Goal: Task Accomplishment & Management: Complete application form

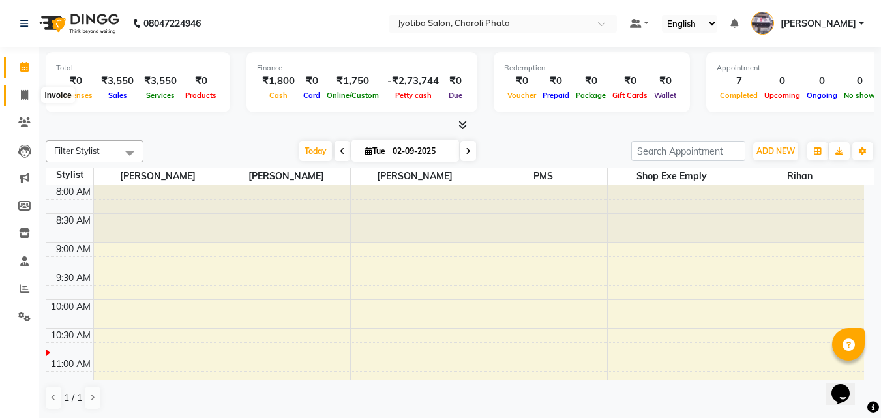
click at [17, 88] on span at bounding box center [24, 95] width 23 height 15
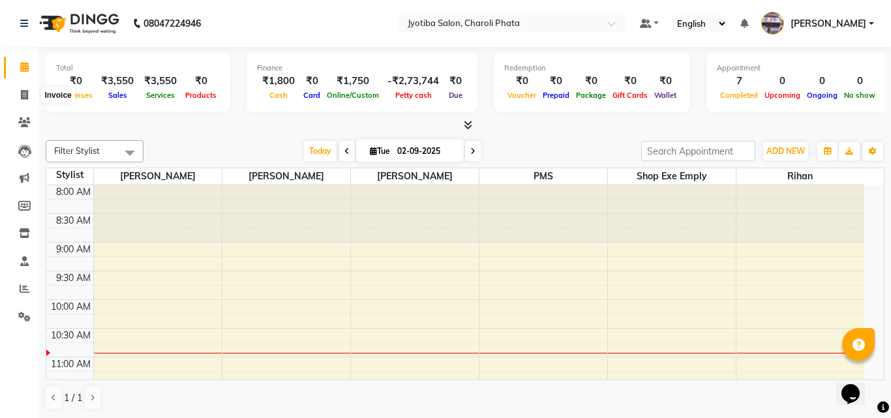
select select "service"
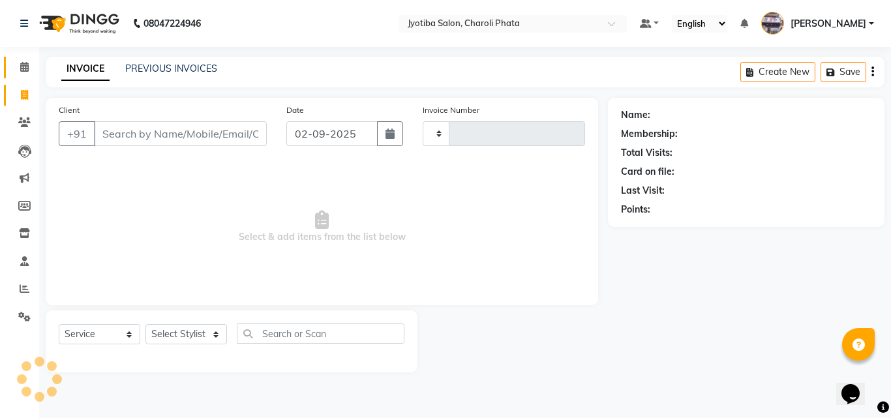
type input "0636"
select select "5577"
click at [123, 134] on input "Client" at bounding box center [180, 133] width 173 height 25
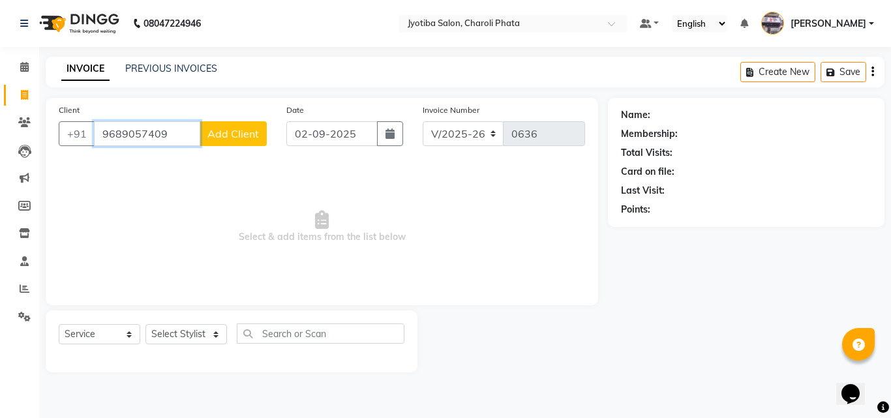
type input "9689057409"
click at [245, 123] on button "Add Client" at bounding box center [233, 133] width 67 height 25
select select "22"
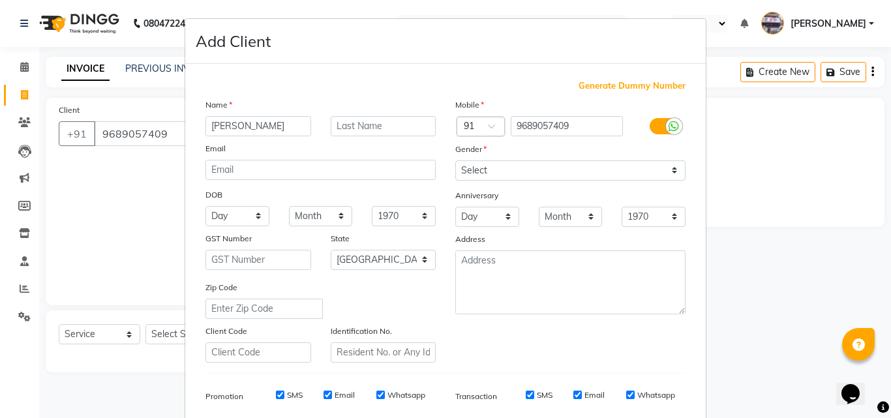
type input "[PERSON_NAME]"
click at [484, 186] on div "Anniversary" at bounding box center [570, 196] width 250 height 21
click at [485, 173] on select "Select [DEMOGRAPHIC_DATA] [DEMOGRAPHIC_DATA] Other Prefer Not To Say" at bounding box center [570, 170] width 230 height 20
select select "[DEMOGRAPHIC_DATA]"
click at [455, 160] on select "Select [DEMOGRAPHIC_DATA] [DEMOGRAPHIC_DATA] Other Prefer Not To Say" at bounding box center [570, 170] width 230 height 20
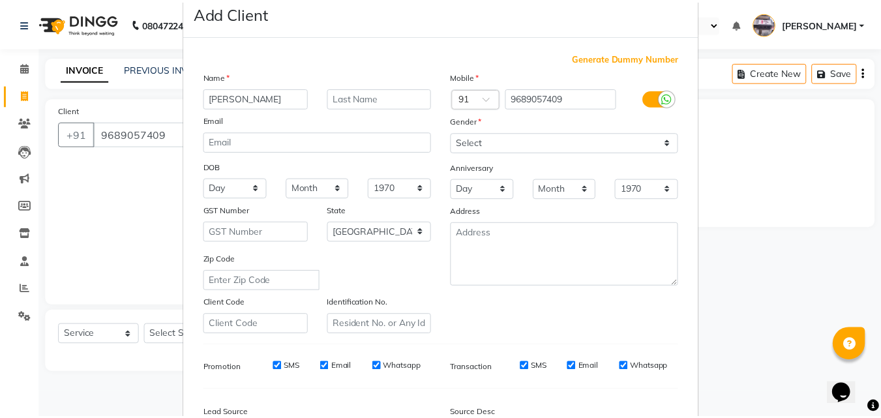
scroll to position [184, 0]
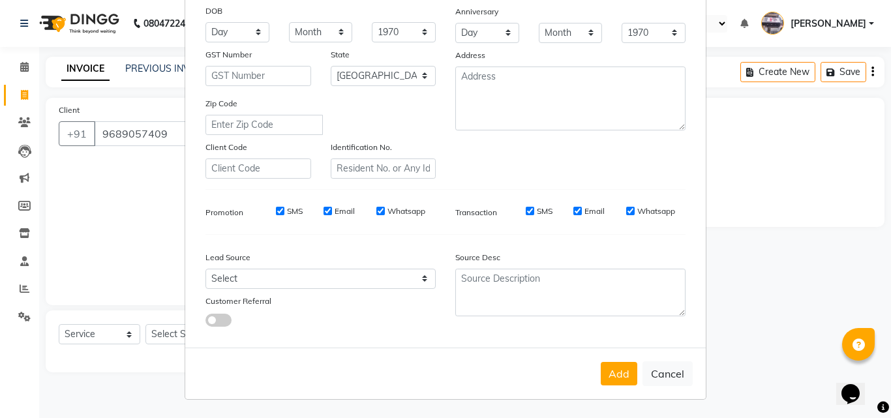
click at [625, 368] on button "Add" at bounding box center [619, 373] width 37 height 23
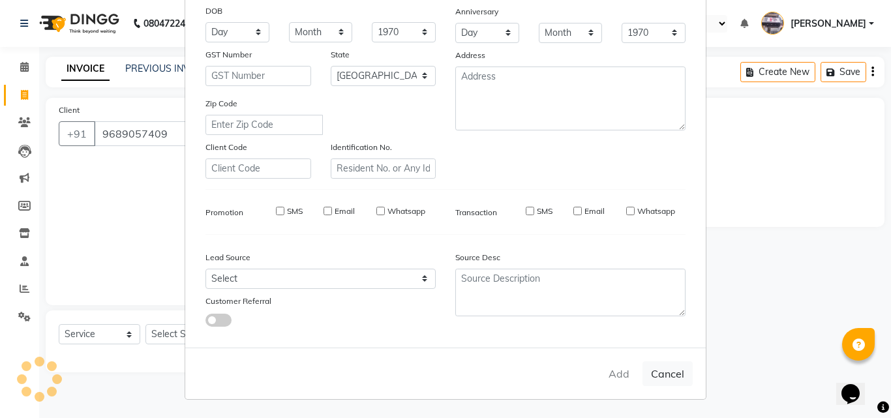
select select
select select "null"
select select
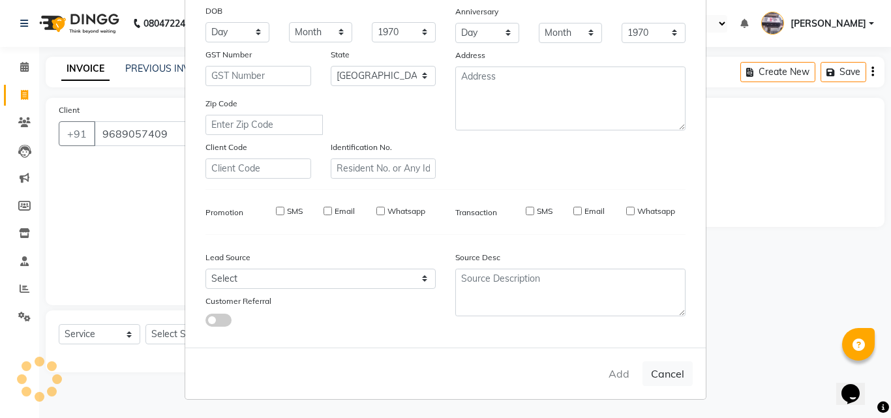
select select
checkbox input "false"
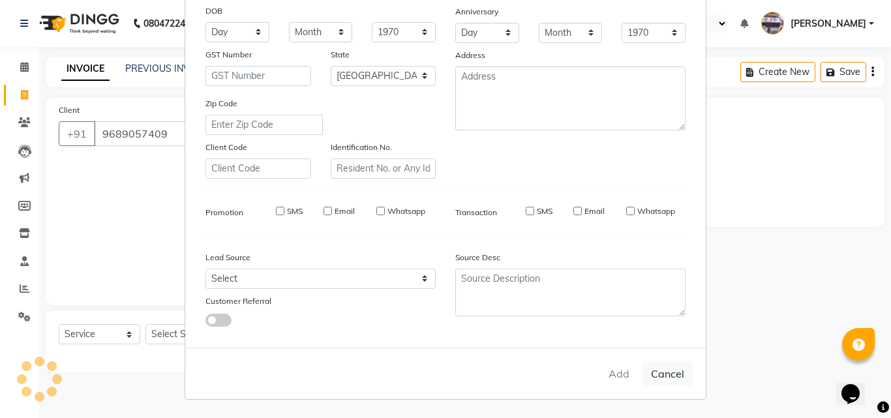
checkbox input "false"
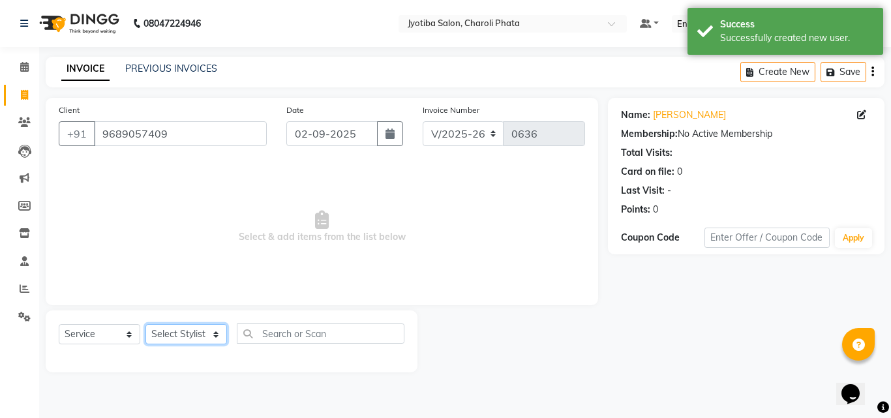
click at [172, 334] on select "Select Stylist [PERSON_NAME] PMS [PERSON_NAME] shop exe emply" at bounding box center [186, 334] width 82 height 20
select select "51258"
click at [145, 324] on select "Select Stylist [PERSON_NAME] PMS [PERSON_NAME] shop exe emply" at bounding box center [186, 334] width 82 height 20
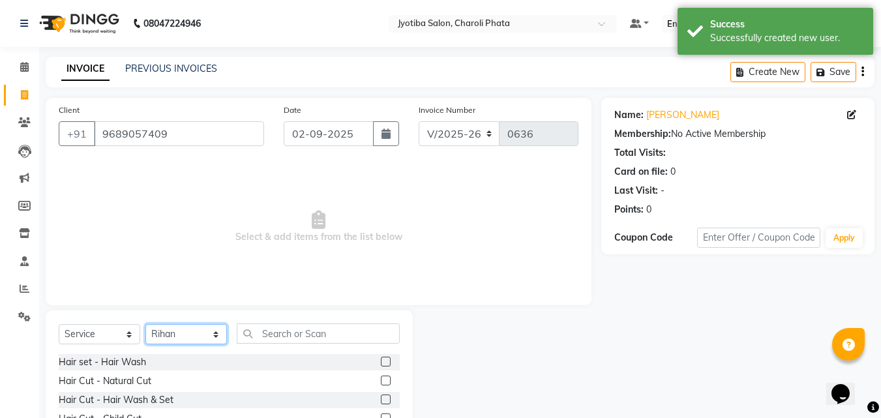
scroll to position [104, 0]
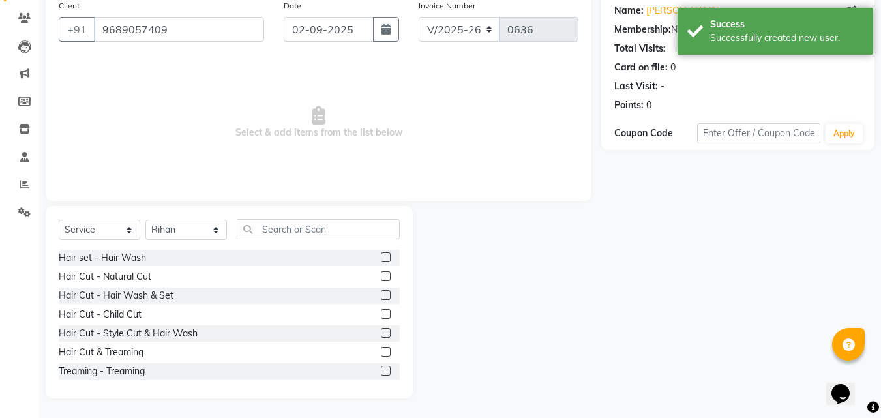
click at [381, 280] on label at bounding box center [386, 276] width 10 height 10
click at [381, 280] on input "checkbox" at bounding box center [385, 277] width 8 height 8
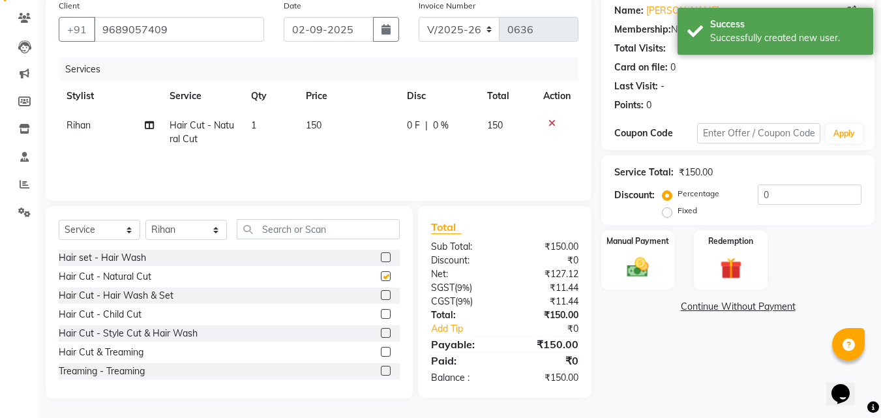
checkbox input "false"
click at [381, 254] on label at bounding box center [386, 257] width 10 height 10
click at [381, 254] on input "checkbox" at bounding box center [385, 258] width 8 height 8
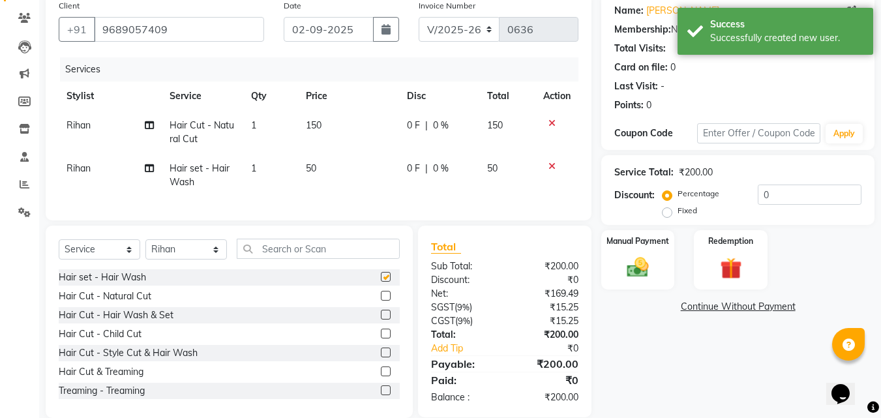
checkbox input "false"
click at [620, 265] on img at bounding box center [638, 267] width 37 height 26
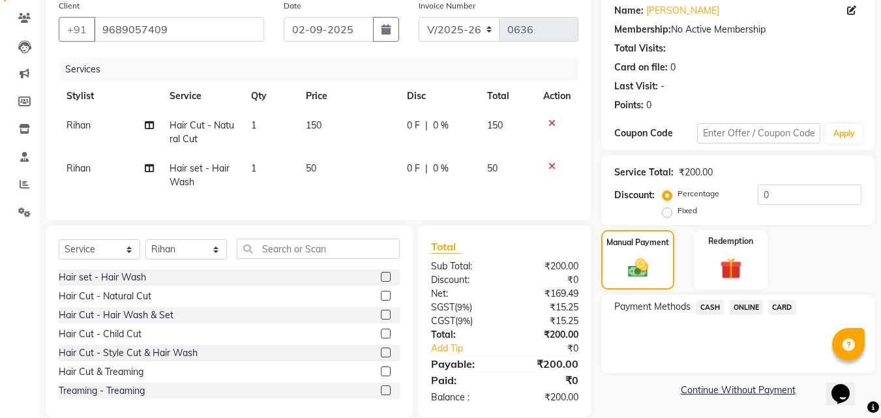
click at [749, 305] on span "ONLINE" at bounding box center [746, 307] width 34 height 15
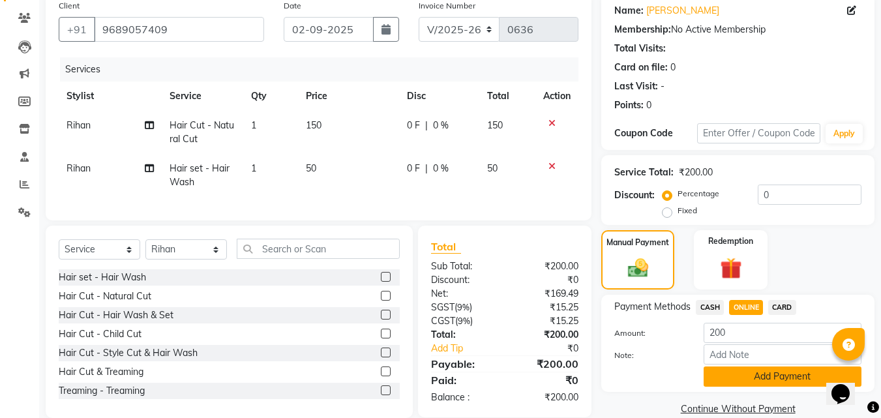
click at [744, 374] on button "Add Payment" at bounding box center [783, 377] width 158 height 20
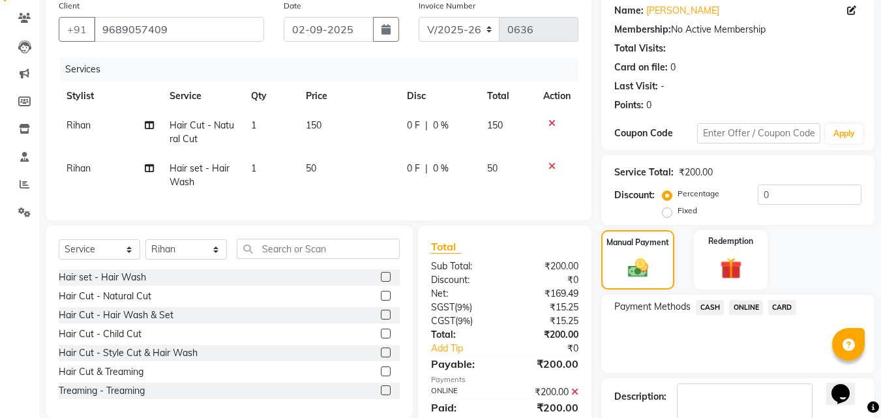
scroll to position [179, 0]
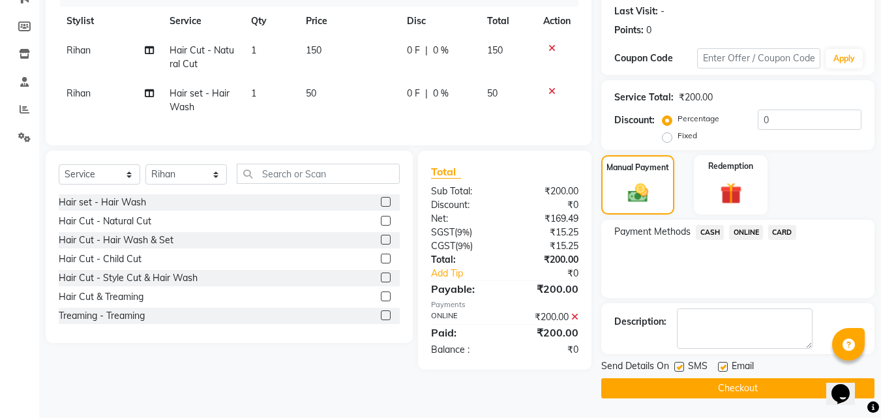
click at [740, 393] on button "Checkout" at bounding box center [737, 388] width 273 height 20
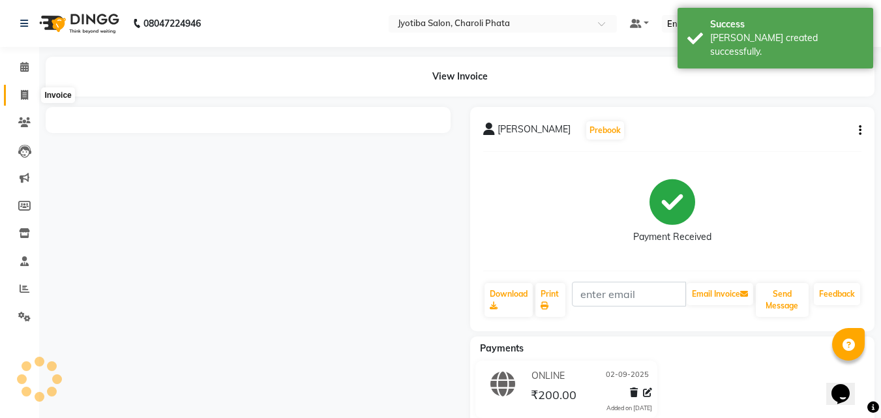
click at [16, 97] on span at bounding box center [24, 95] width 23 height 15
select select "service"
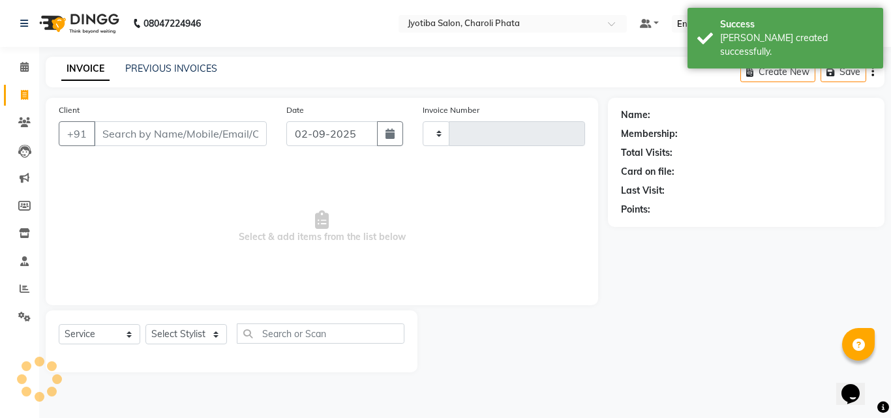
type input "0637"
select select "5577"
click at [138, 140] on input "Client" at bounding box center [180, 133] width 173 height 25
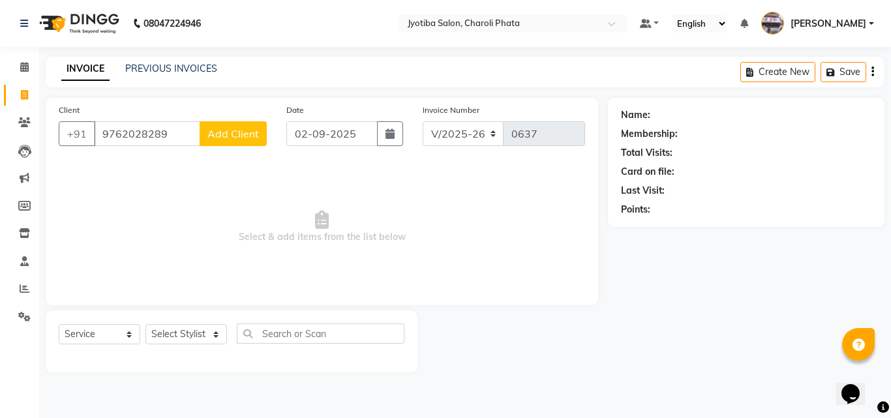
type input "9762028289"
click at [237, 143] on button "Add Client" at bounding box center [233, 133] width 67 height 25
select select "22"
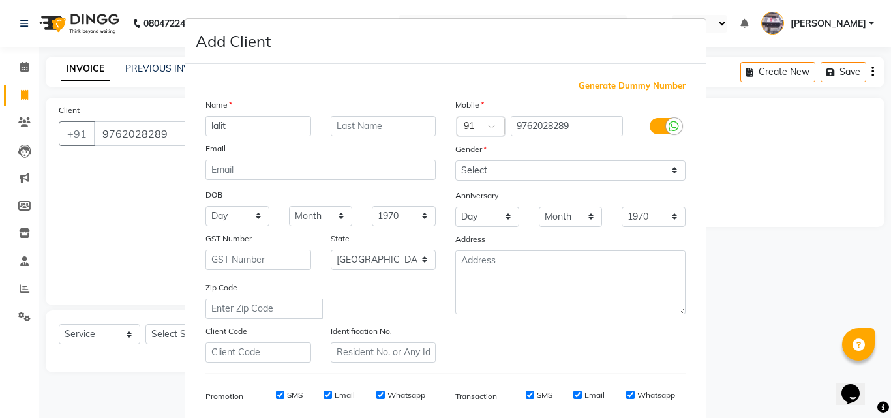
type input "lalit"
click at [475, 162] on select "Select [DEMOGRAPHIC_DATA] [DEMOGRAPHIC_DATA] Other Prefer Not To Say" at bounding box center [570, 170] width 230 height 20
select select "[DEMOGRAPHIC_DATA]"
click at [455, 160] on select "Select [DEMOGRAPHIC_DATA] [DEMOGRAPHIC_DATA] Other Prefer Not To Say" at bounding box center [570, 170] width 230 height 20
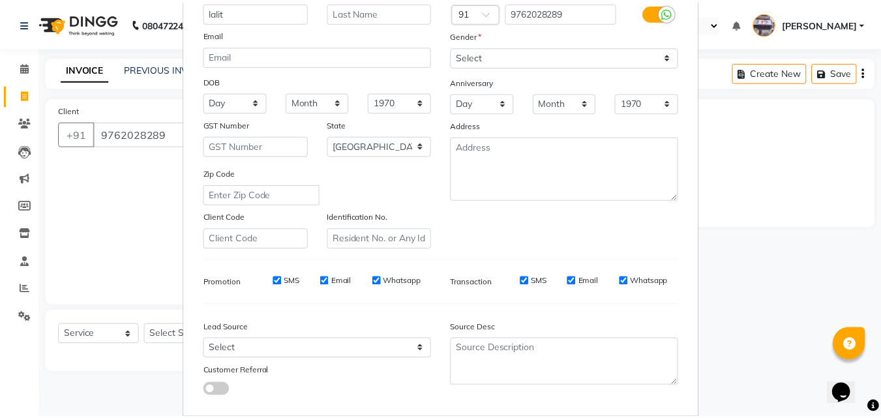
scroll to position [184, 0]
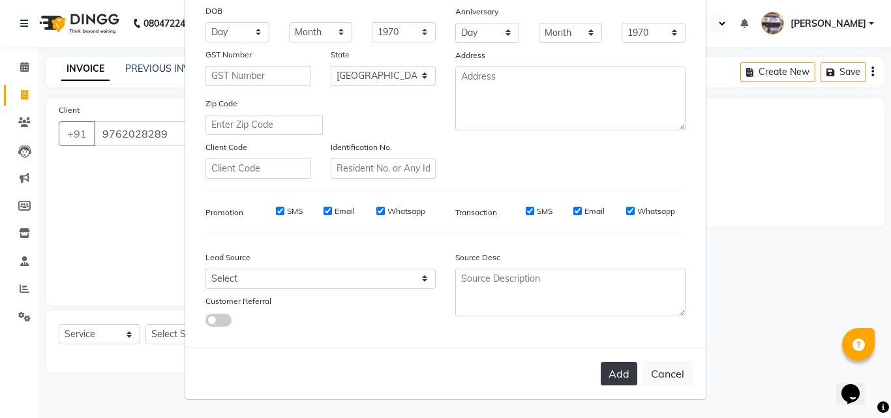
click at [615, 373] on button "Add" at bounding box center [619, 373] width 37 height 23
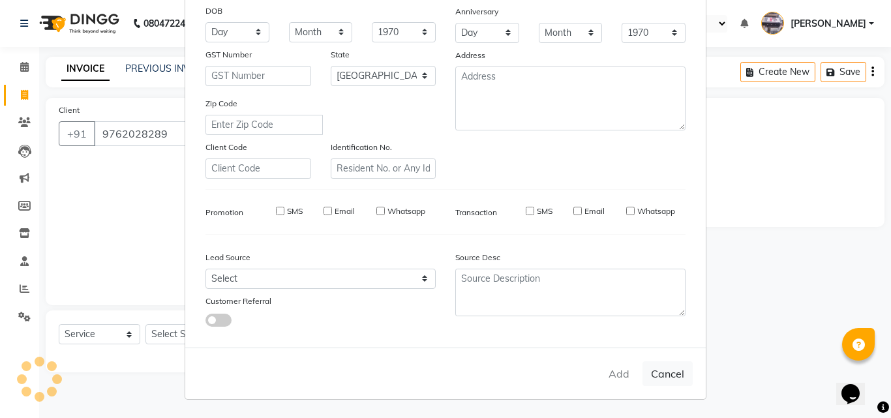
select select
select select "null"
select select
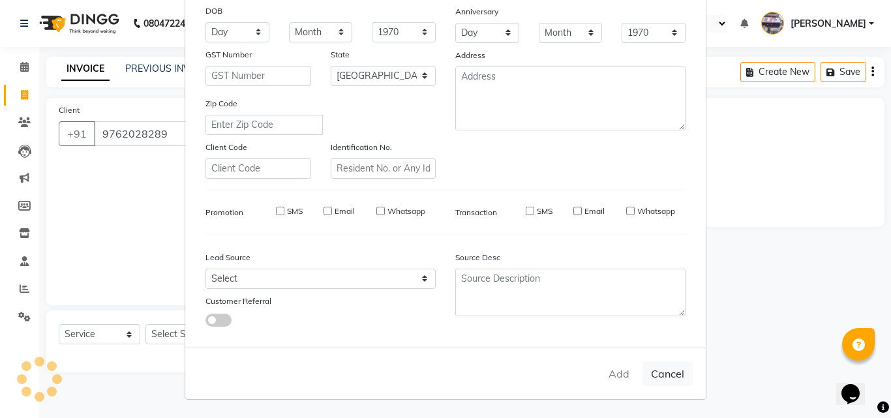
select select
checkbox input "false"
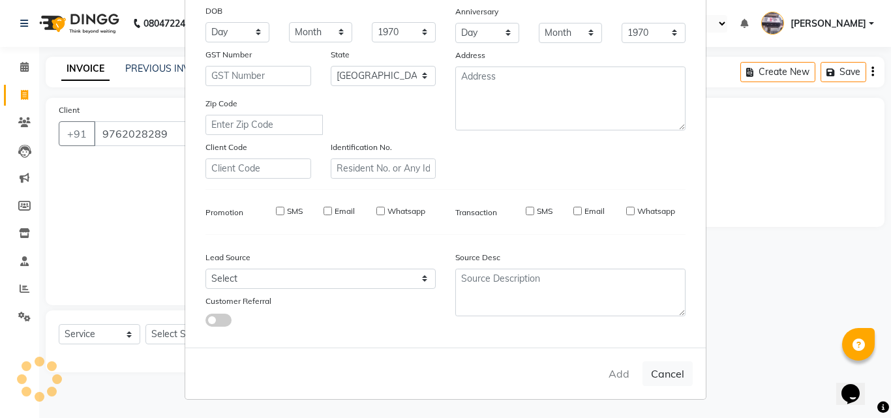
checkbox input "false"
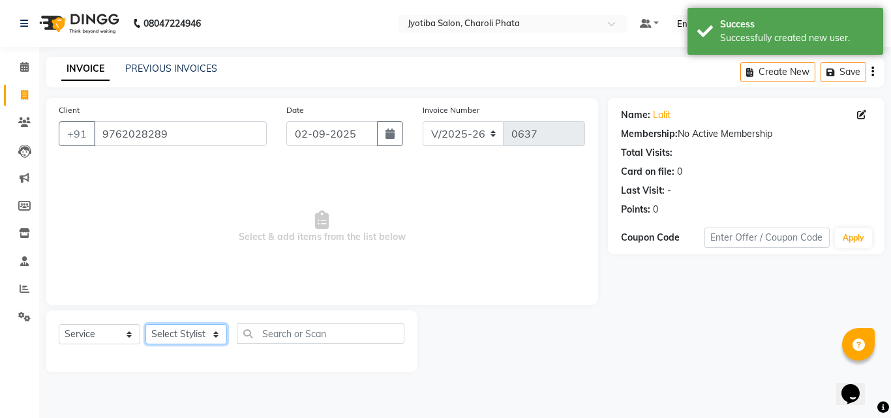
click at [160, 335] on select "Select Stylist [PERSON_NAME] PMS [PERSON_NAME] shop exe emply" at bounding box center [186, 334] width 82 height 20
select select "51258"
click at [145, 324] on select "Select Stylist [PERSON_NAME] PMS [PERSON_NAME] shop exe emply" at bounding box center [186, 334] width 82 height 20
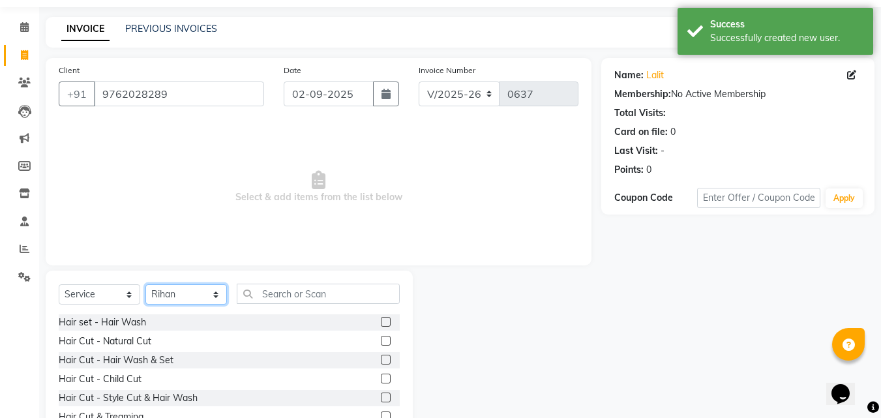
scroll to position [104, 0]
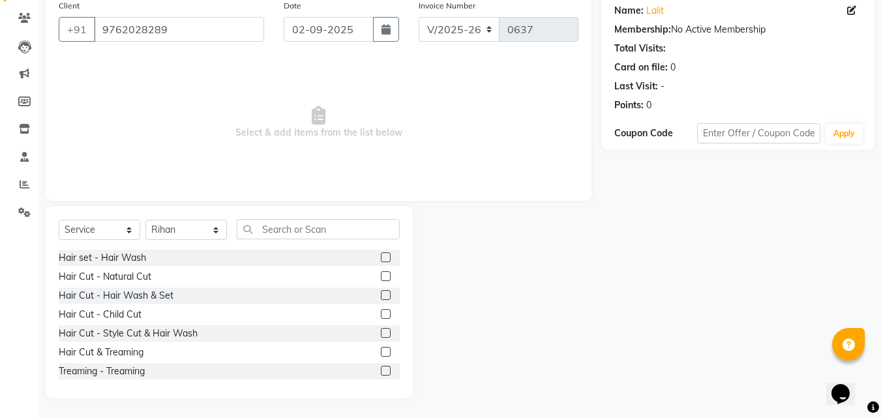
click at [381, 277] on label at bounding box center [386, 276] width 10 height 10
click at [381, 277] on input "checkbox" at bounding box center [385, 277] width 8 height 8
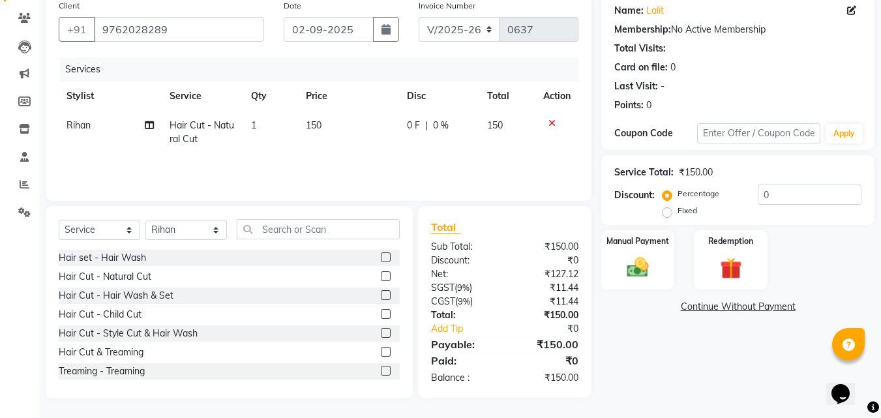
click at [381, 277] on label at bounding box center [386, 276] width 10 height 10
click at [381, 277] on input "checkbox" at bounding box center [385, 277] width 8 height 8
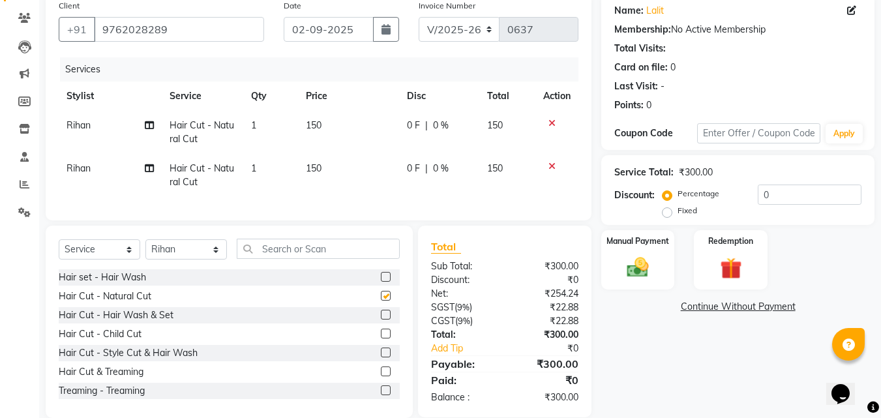
checkbox input "false"
click at [621, 258] on img at bounding box center [638, 267] width 37 height 26
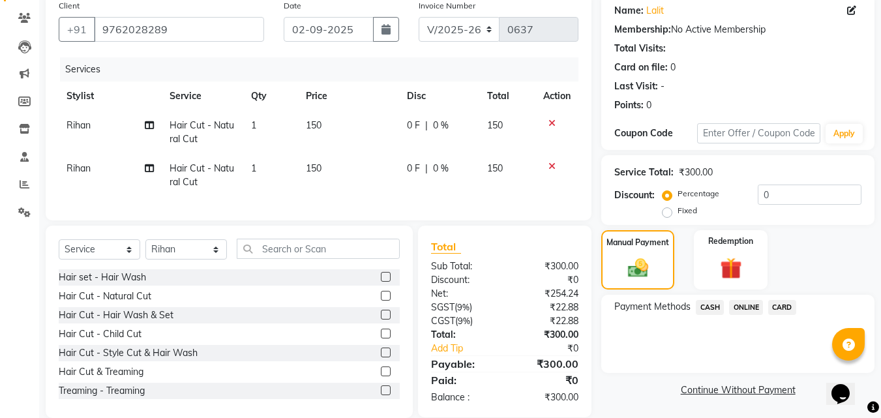
click at [747, 309] on span "ONLINE" at bounding box center [746, 307] width 34 height 15
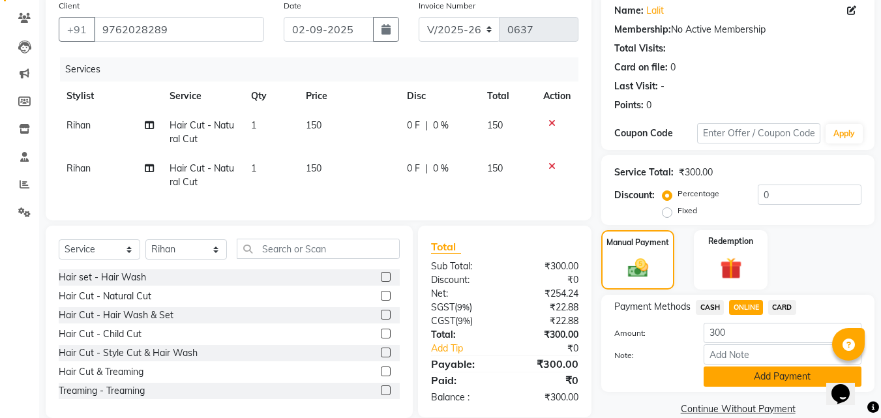
click at [769, 380] on button "Add Payment" at bounding box center [783, 377] width 158 height 20
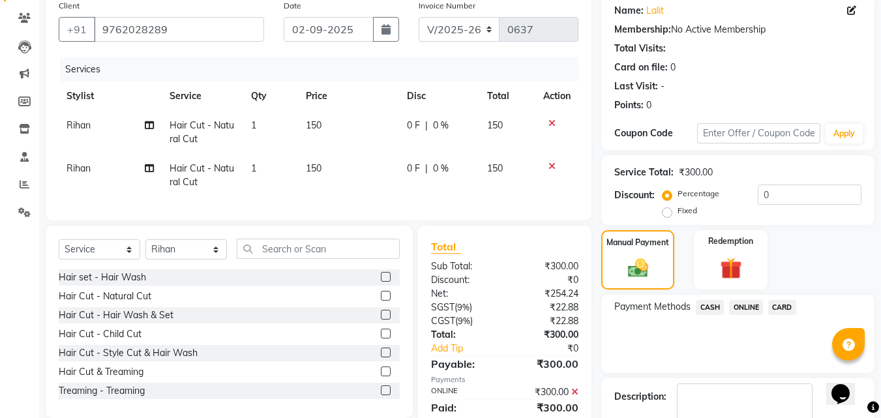
scroll to position [179, 0]
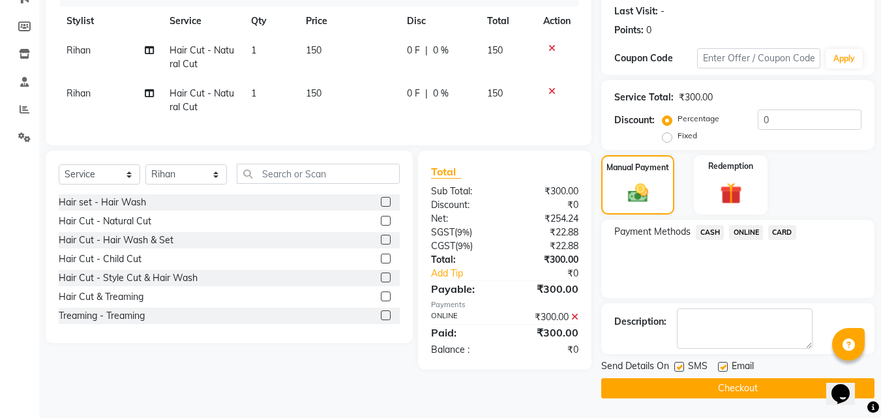
click at [731, 388] on button "Checkout" at bounding box center [737, 388] width 273 height 20
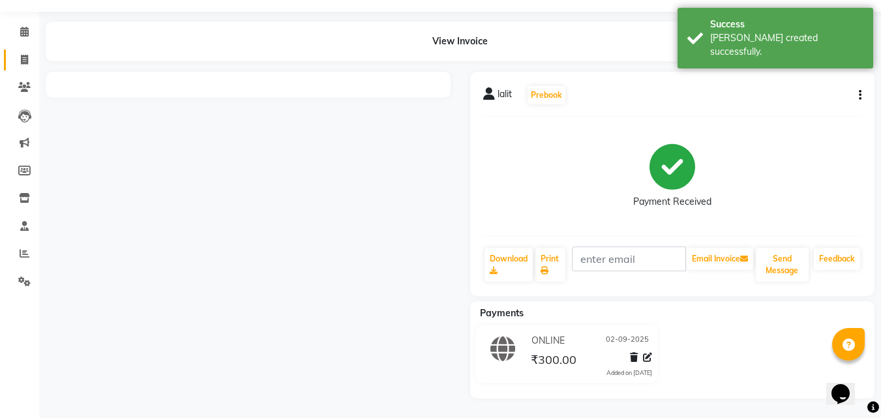
click at [25, 65] on icon at bounding box center [24, 60] width 7 height 10
click at [20, 37] on icon at bounding box center [24, 32] width 8 height 10
click at [18, 71] on link "Invoice" at bounding box center [19, 61] width 31 height 22
select select "service"
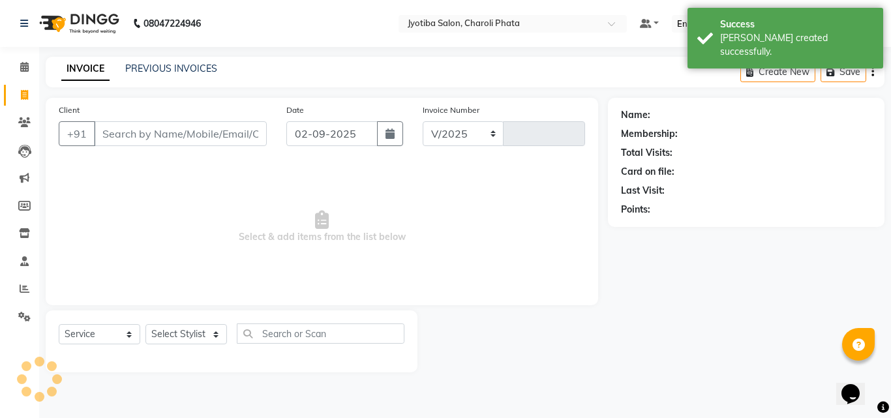
select select "5577"
type input "0638"
click at [153, 117] on div "Client +91" at bounding box center [163, 129] width 228 height 53
click at [150, 133] on input "Client" at bounding box center [180, 133] width 173 height 25
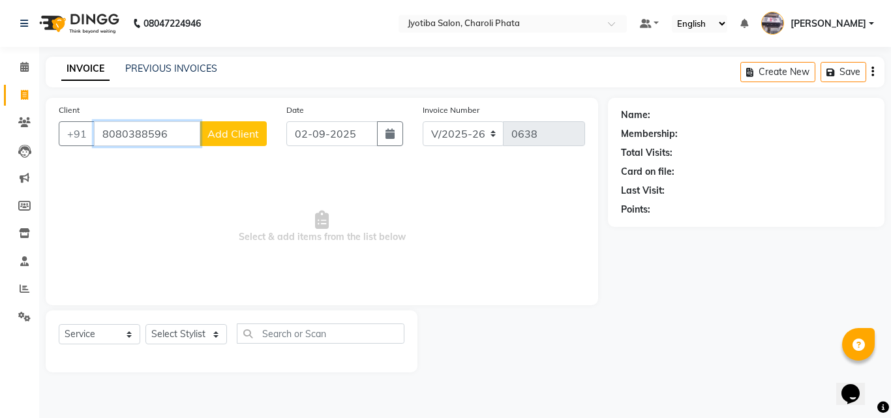
type input "8080388596"
click at [215, 133] on span "Add Client" at bounding box center [233, 133] width 52 height 13
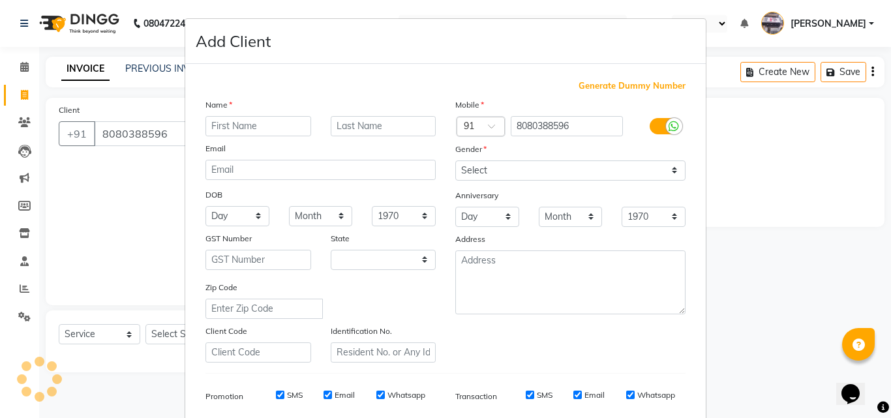
select select "22"
type input "rudra"
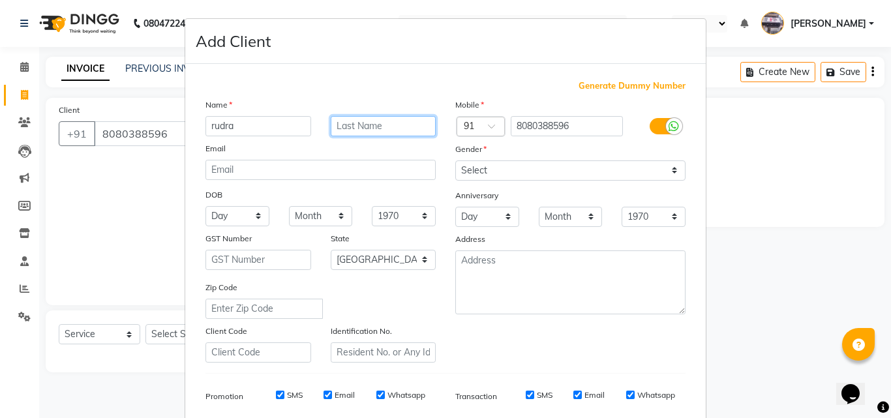
click at [352, 117] on input "text" at bounding box center [384, 126] width 106 height 20
type input "[PERSON_NAME]"
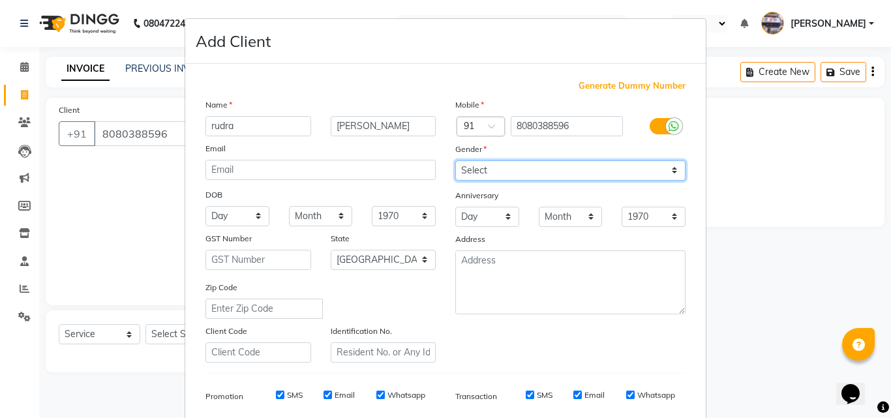
click at [482, 172] on select "Select [DEMOGRAPHIC_DATA] [DEMOGRAPHIC_DATA] Other Prefer Not To Say" at bounding box center [570, 170] width 230 height 20
select select "[DEMOGRAPHIC_DATA]"
click at [455, 160] on select "Select [DEMOGRAPHIC_DATA] [DEMOGRAPHIC_DATA] Other Prefer Not To Say" at bounding box center [570, 170] width 230 height 20
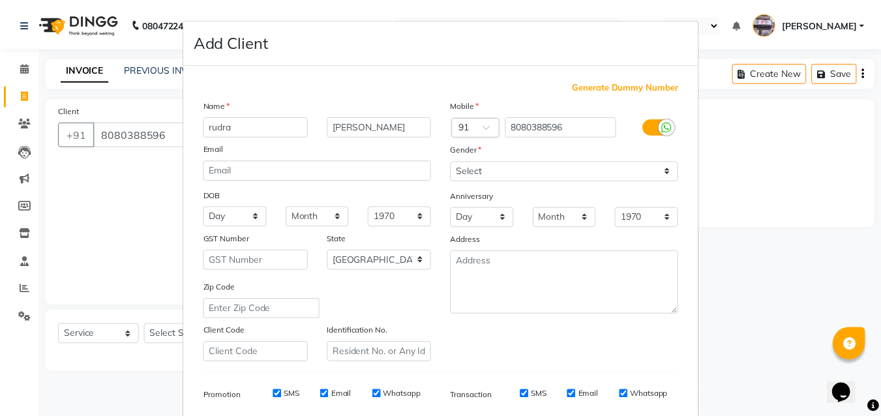
scroll to position [184, 0]
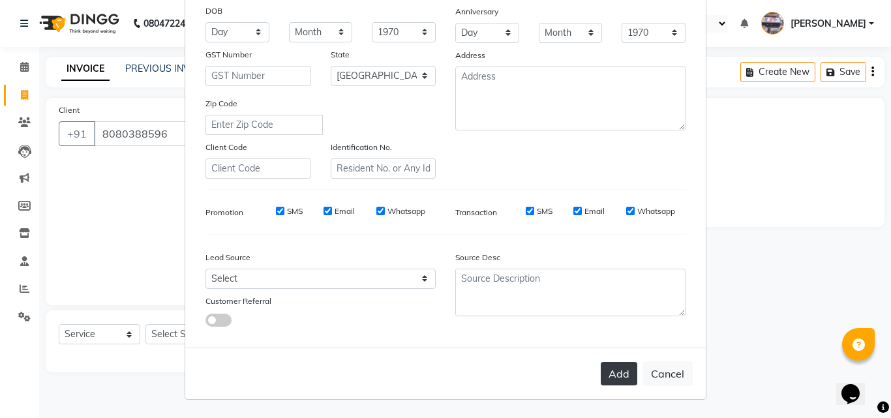
click at [625, 371] on button "Add" at bounding box center [619, 373] width 37 height 23
select select
select select "null"
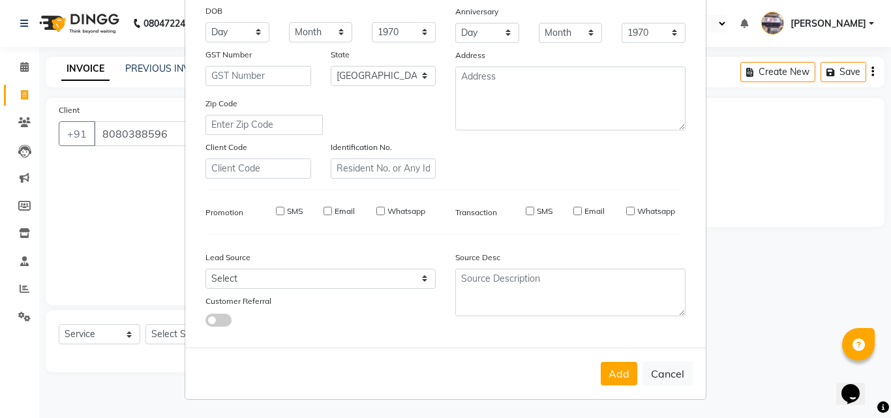
select select
checkbox input "false"
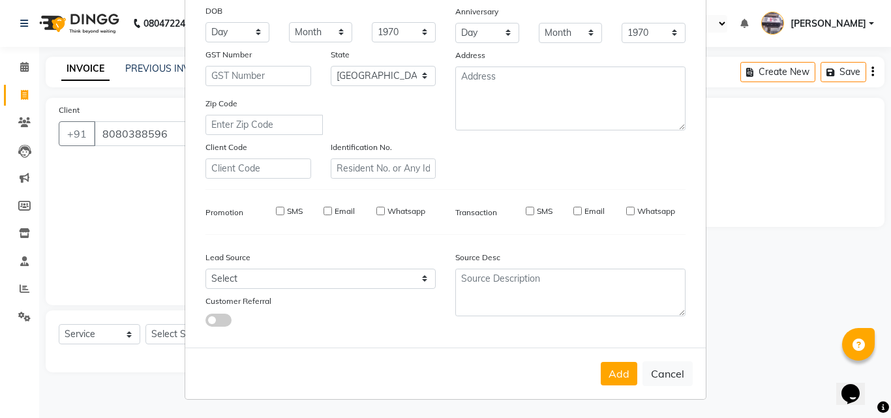
checkbox input "false"
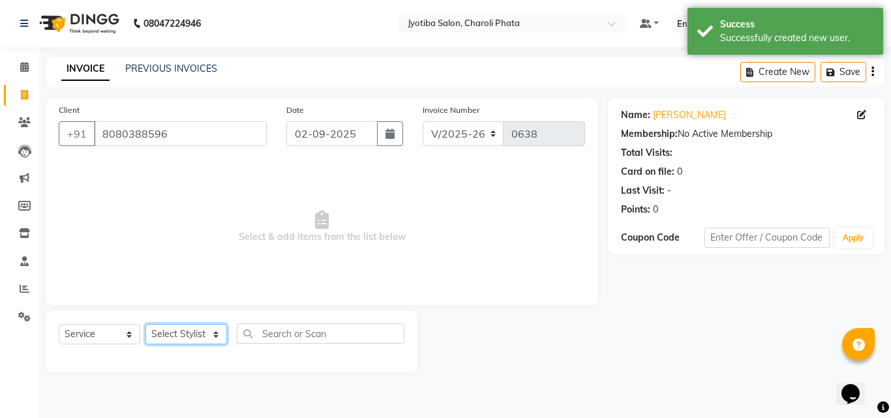
click at [196, 340] on select "Select Stylist [PERSON_NAME] PMS [PERSON_NAME] shop exe emply" at bounding box center [186, 334] width 82 height 20
click at [192, 329] on select "Select Stylist [PERSON_NAME] PMS [PERSON_NAME] shop exe emply" at bounding box center [186, 334] width 82 height 20
select select "38050"
click at [145, 324] on select "Select Stylist [PERSON_NAME] PMS [PERSON_NAME] shop exe emply" at bounding box center [186, 334] width 82 height 20
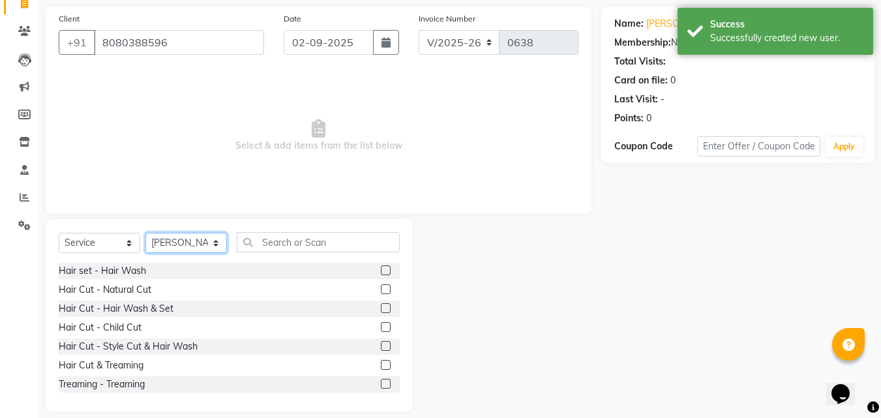
scroll to position [104, 0]
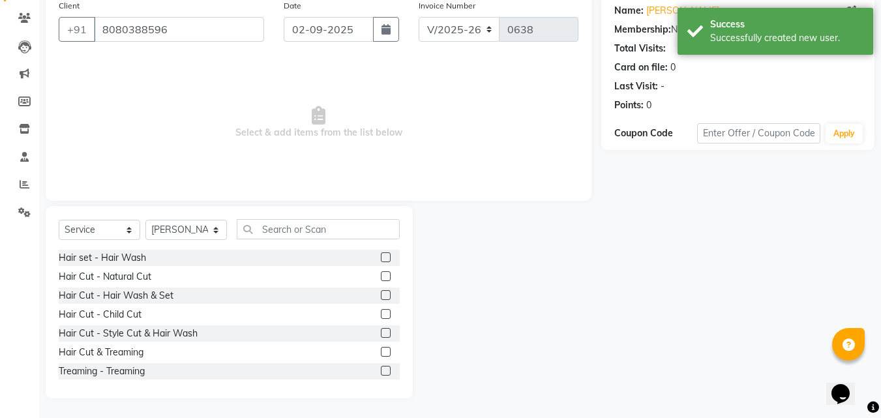
click at [381, 278] on label at bounding box center [386, 276] width 10 height 10
click at [381, 278] on input "checkbox" at bounding box center [385, 277] width 8 height 8
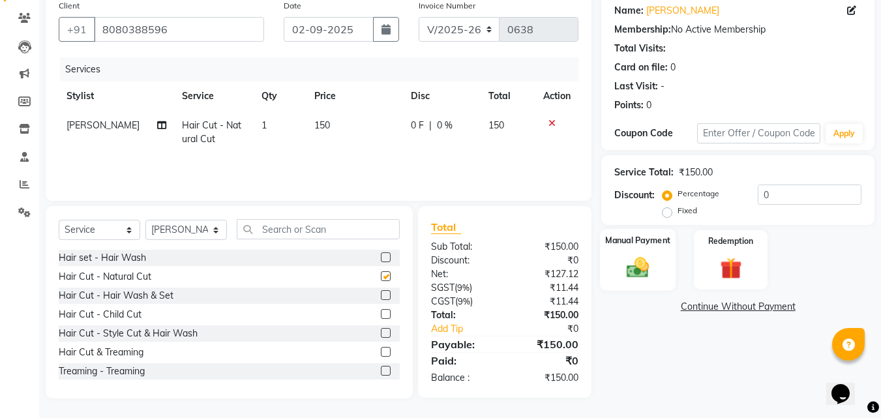
checkbox input "false"
drag, startPoint x: 614, startPoint y: 252, endPoint x: 706, endPoint y: 286, distance: 97.8
click at [614, 252] on div "Manual Payment" at bounding box center [637, 259] width 73 height 59
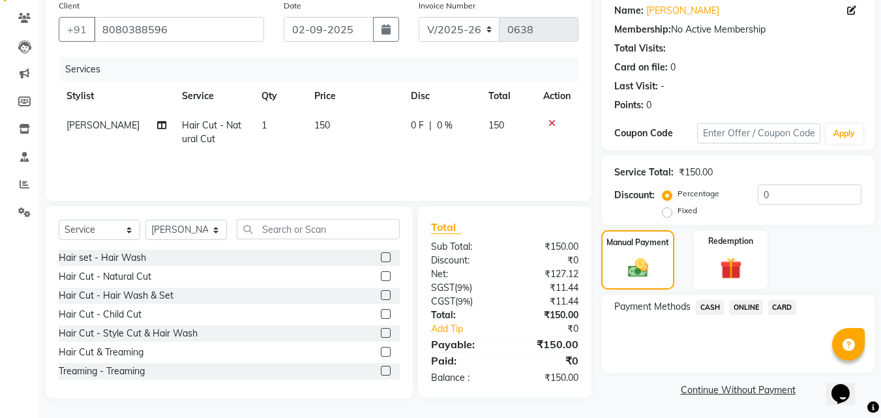
click at [735, 304] on span "ONLINE" at bounding box center [746, 307] width 34 height 15
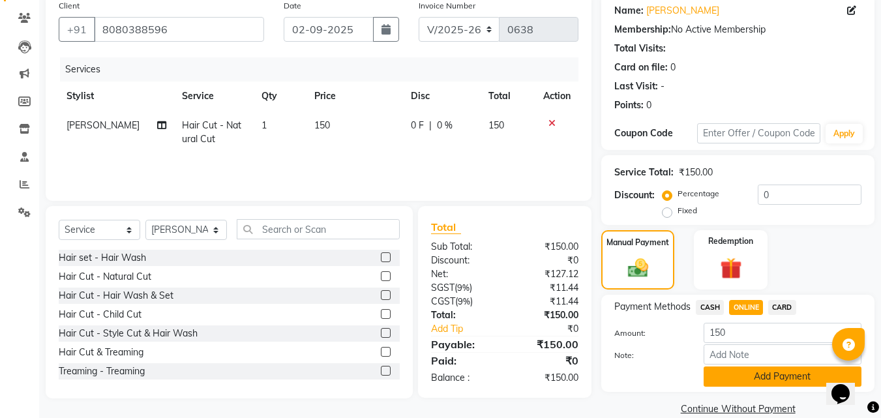
click at [747, 383] on button "Add Payment" at bounding box center [783, 377] width 158 height 20
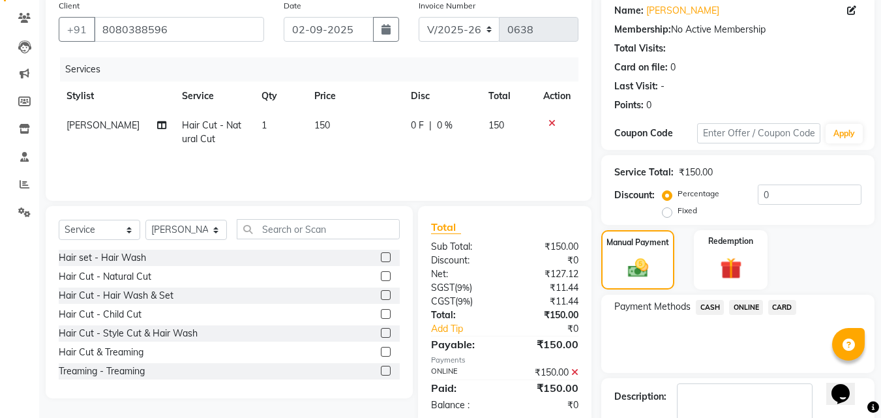
scroll to position [179, 0]
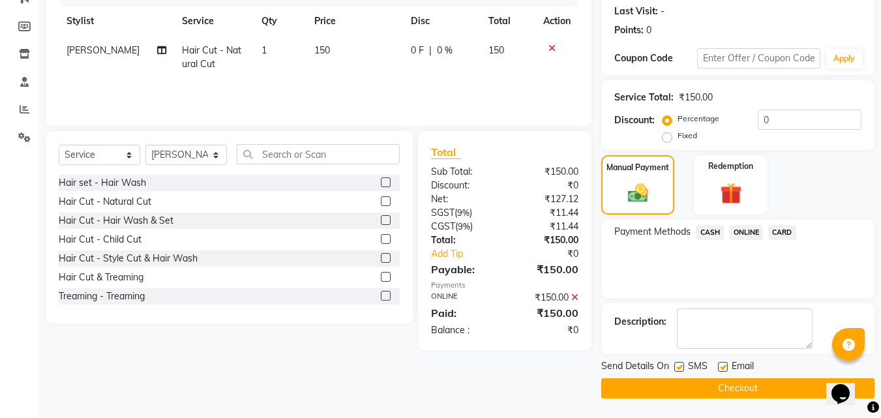
click at [725, 389] on button "Checkout" at bounding box center [737, 388] width 273 height 20
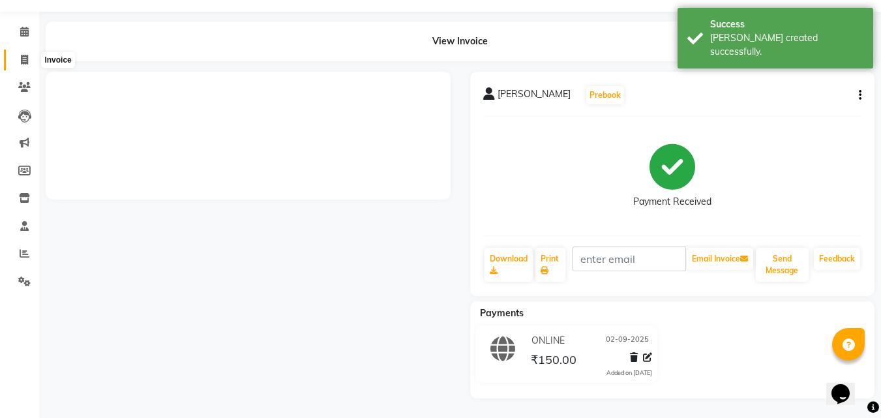
click at [20, 68] on span at bounding box center [24, 60] width 23 height 15
select select "service"
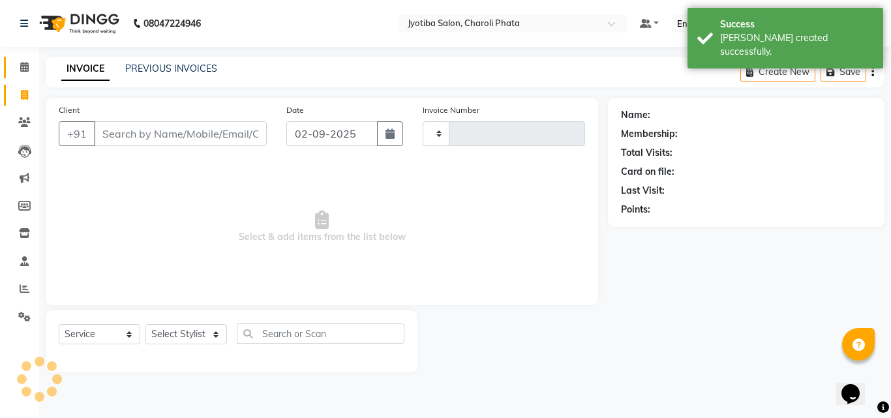
type input "0639"
select select "5577"
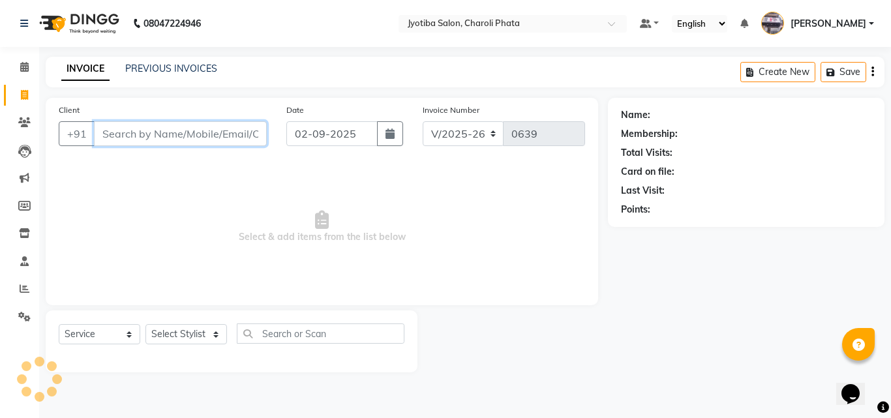
click at [163, 134] on input "Client" at bounding box center [180, 133] width 173 height 25
type input "7558131358"
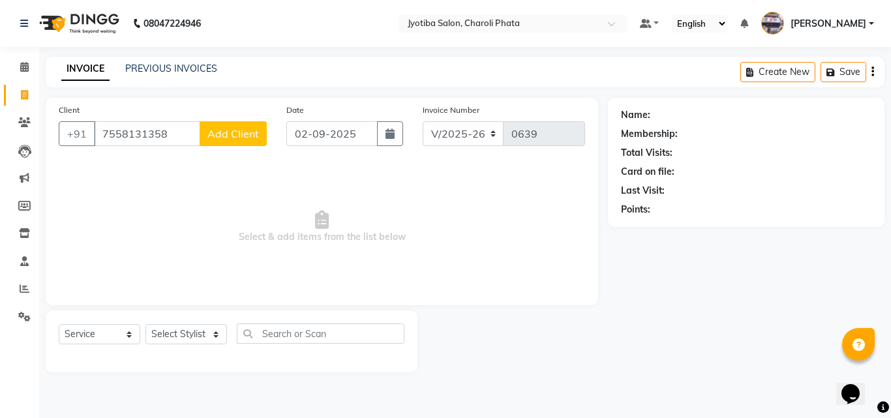
click at [246, 132] on span "Add Client" at bounding box center [233, 133] width 52 height 13
select select "22"
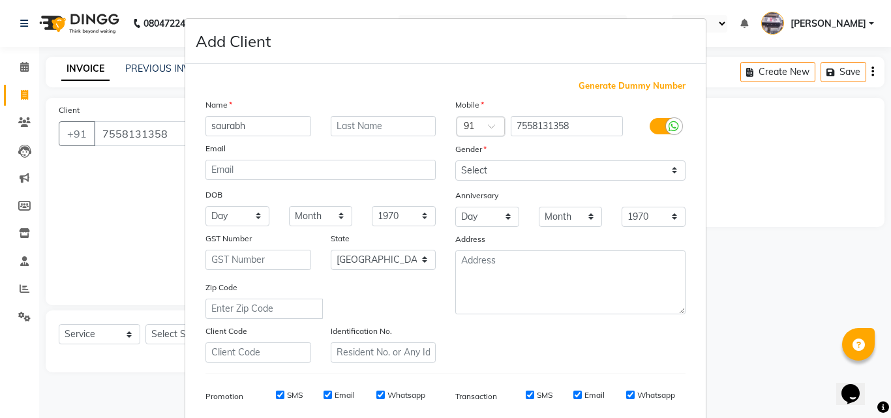
type input "saurabh"
click at [484, 162] on select "Select [DEMOGRAPHIC_DATA] [DEMOGRAPHIC_DATA] Other Prefer Not To Say" at bounding box center [570, 170] width 230 height 20
select select "[DEMOGRAPHIC_DATA]"
click at [455, 160] on select "Select [DEMOGRAPHIC_DATA] [DEMOGRAPHIC_DATA] Other Prefer Not To Say" at bounding box center [570, 170] width 230 height 20
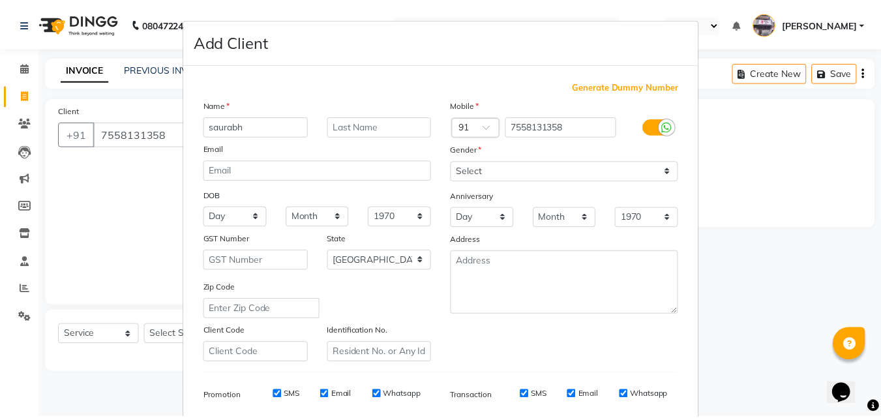
scroll to position [184, 0]
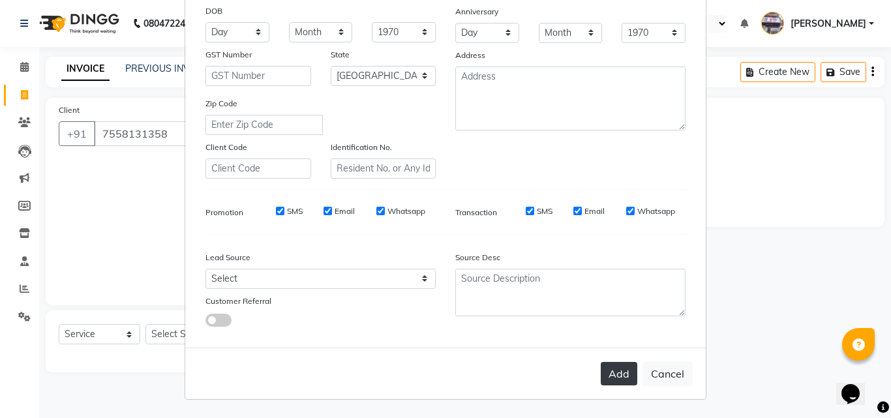
click at [620, 374] on button "Add" at bounding box center [619, 373] width 37 height 23
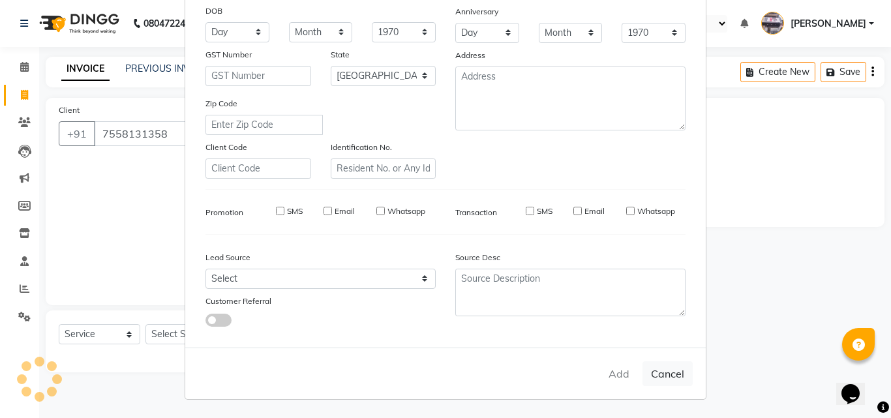
select select
select select "null"
select select
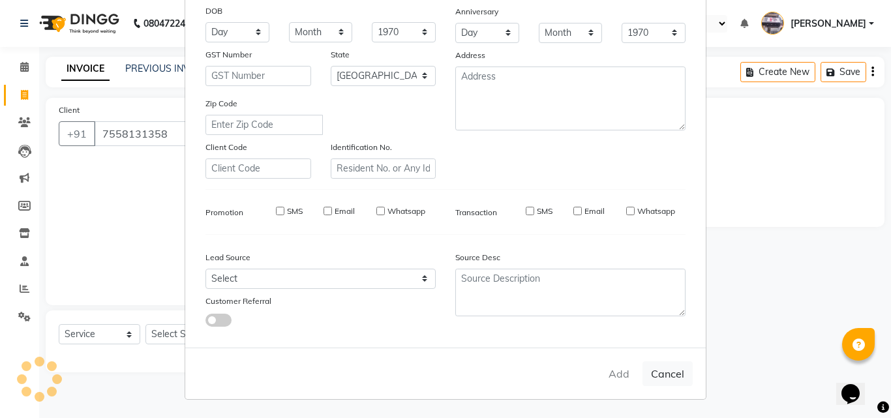
select select
checkbox input "false"
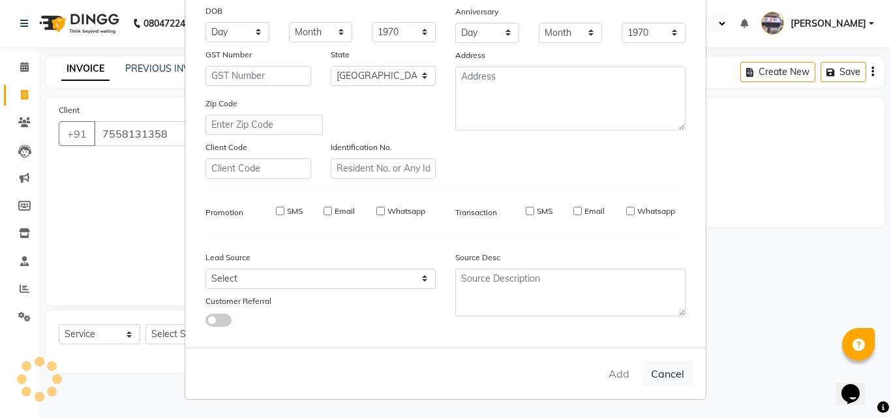
checkbox input "false"
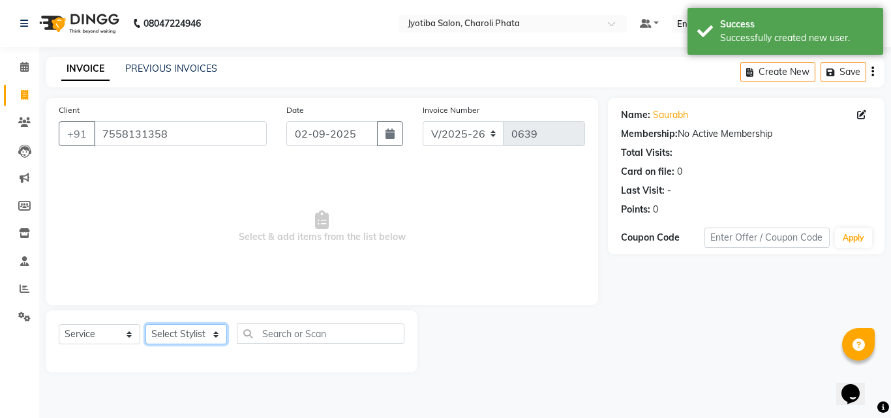
click at [184, 331] on select "Select Stylist [PERSON_NAME] PMS [PERSON_NAME] shop exe emply" at bounding box center [186, 334] width 82 height 20
select select "51258"
click at [145, 324] on select "Select Stylist [PERSON_NAME] PMS [PERSON_NAME] shop exe emply" at bounding box center [186, 334] width 82 height 20
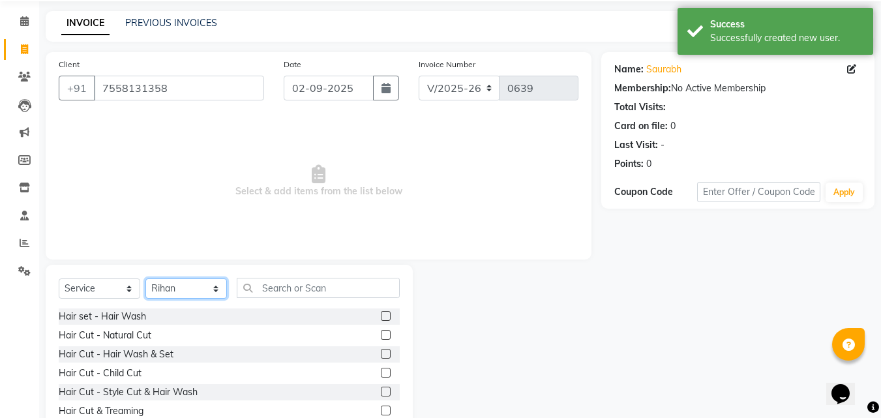
scroll to position [104, 0]
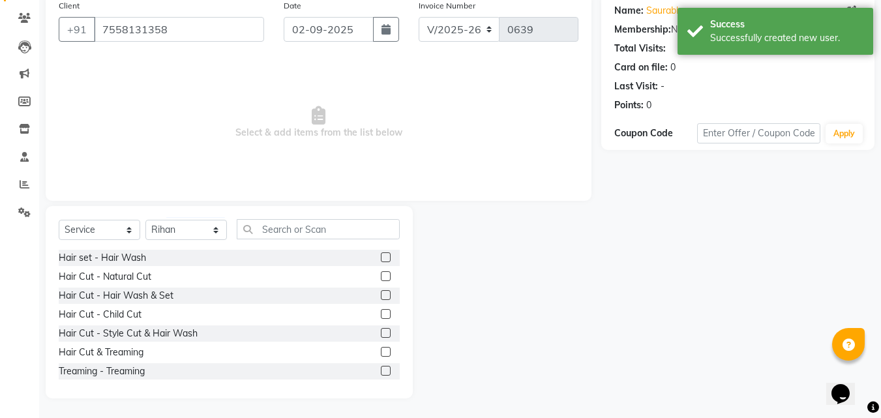
click at [381, 277] on label at bounding box center [386, 276] width 10 height 10
click at [381, 277] on input "checkbox" at bounding box center [385, 277] width 8 height 8
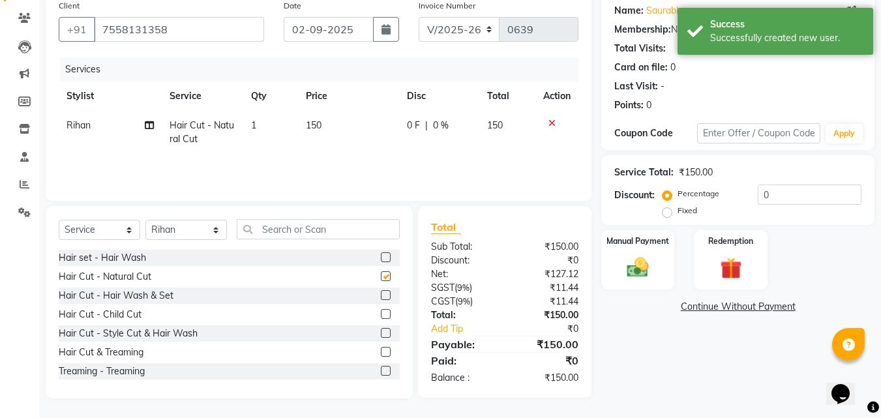
checkbox input "false"
click at [646, 269] on img at bounding box center [638, 267] width 37 height 26
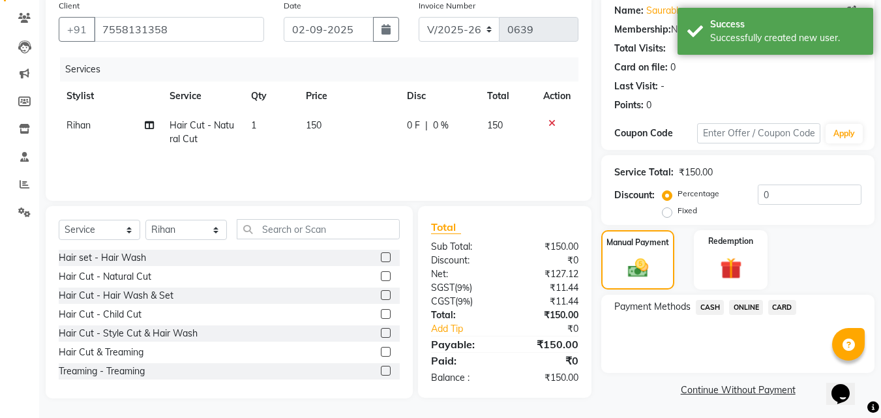
click at [742, 305] on span "ONLINE" at bounding box center [746, 307] width 34 height 15
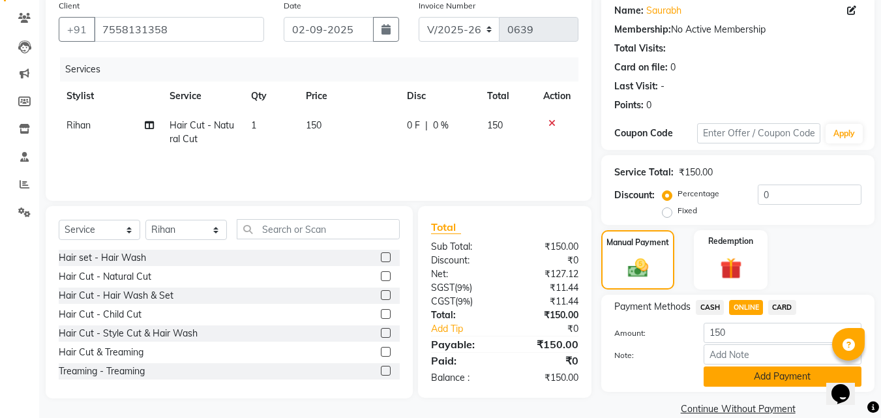
click at [748, 383] on button "Add Payment" at bounding box center [783, 377] width 158 height 20
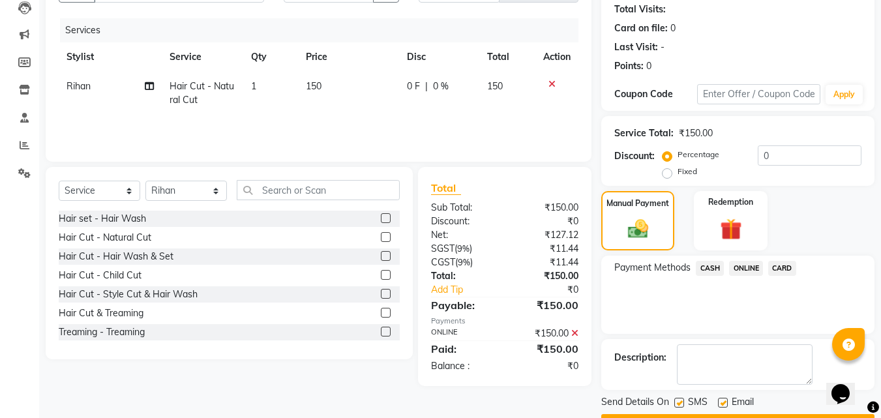
scroll to position [179, 0]
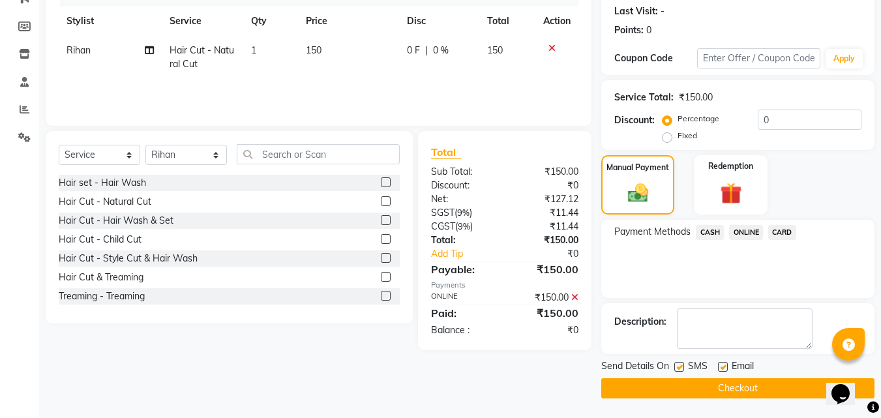
click at [710, 383] on button "Checkout" at bounding box center [737, 388] width 273 height 20
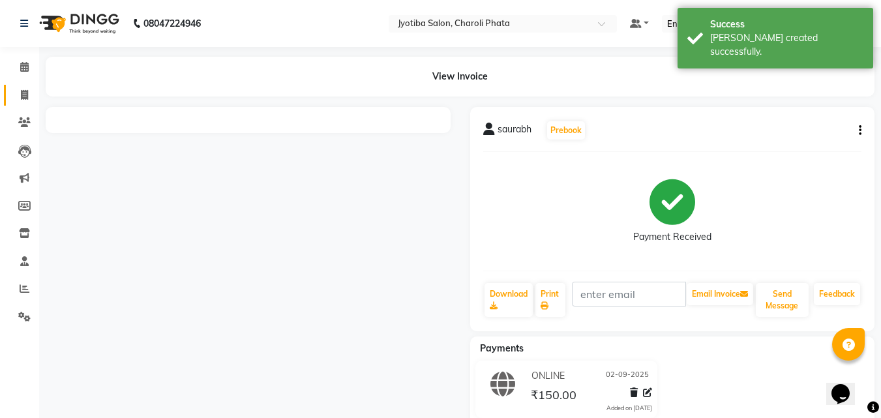
click at [23, 98] on icon at bounding box center [24, 95] width 7 height 10
select select "service"
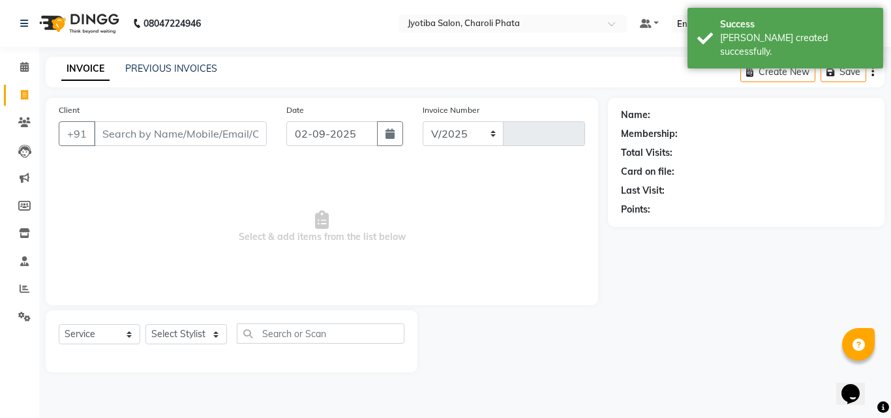
select select "5577"
type input "0640"
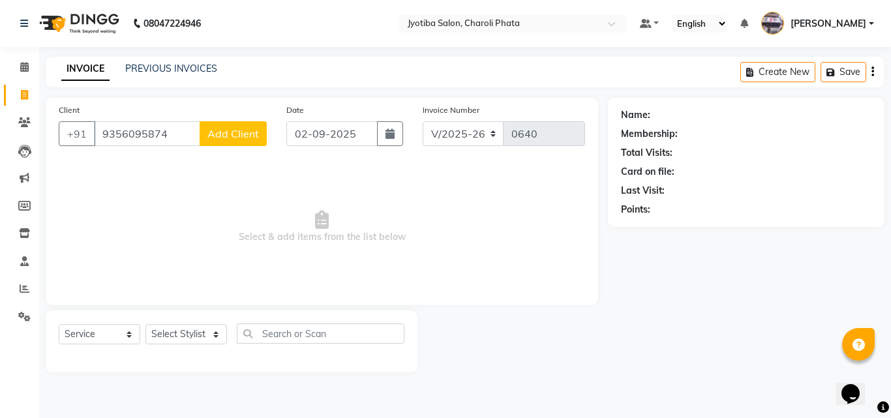
type input "9356095874"
click at [220, 126] on button "Add Client" at bounding box center [233, 133] width 67 height 25
select select "22"
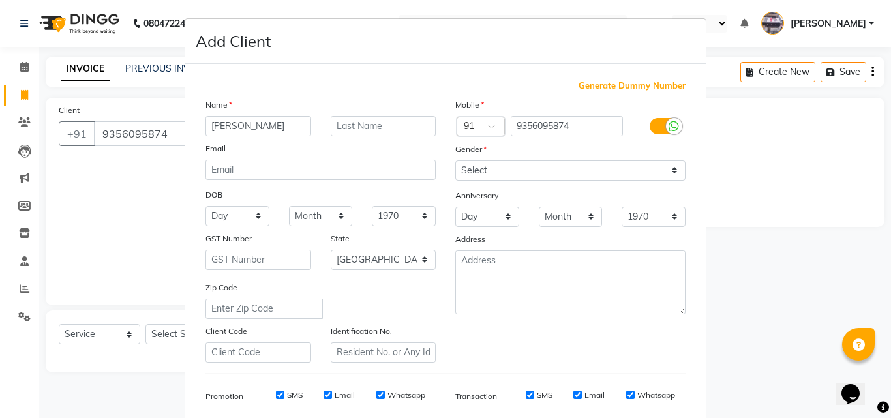
type input "[PERSON_NAME]"
drag, startPoint x: 312, startPoint y: 123, endPoint x: 331, endPoint y: 122, distance: 18.9
click at [320, 122] on div "[PERSON_NAME]" at bounding box center [321, 126] width 250 height 20
click at [331, 122] on input "text" at bounding box center [384, 126] width 106 height 20
type input "[PERSON_NAME]"
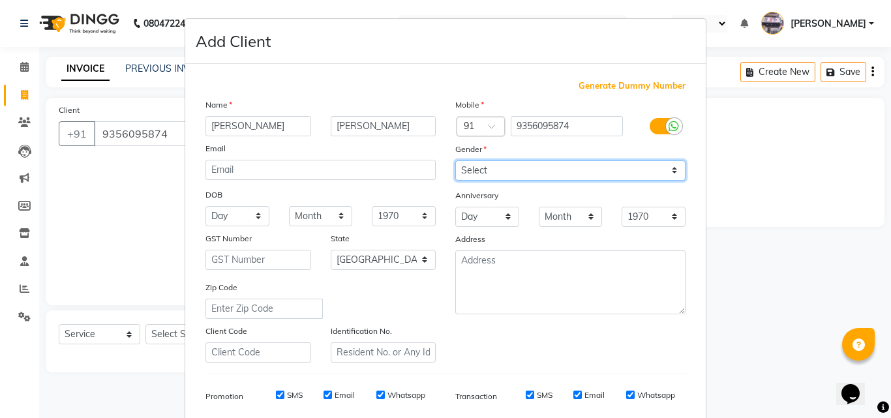
drag, startPoint x: 561, startPoint y: 167, endPoint x: 552, endPoint y: 177, distance: 13.4
click at [561, 166] on select "Select [DEMOGRAPHIC_DATA] [DEMOGRAPHIC_DATA] Other Prefer Not To Say" at bounding box center [570, 170] width 230 height 20
select select "[DEMOGRAPHIC_DATA]"
click at [455, 160] on select "Select [DEMOGRAPHIC_DATA] [DEMOGRAPHIC_DATA] Other Prefer Not To Say" at bounding box center [570, 170] width 230 height 20
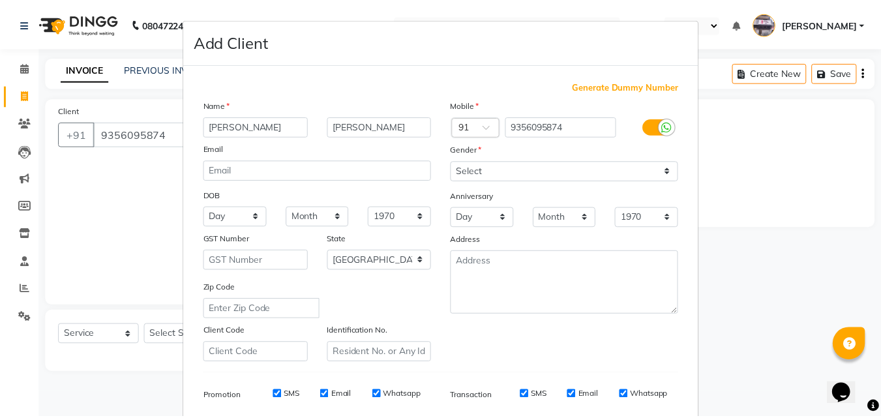
scroll to position [184, 0]
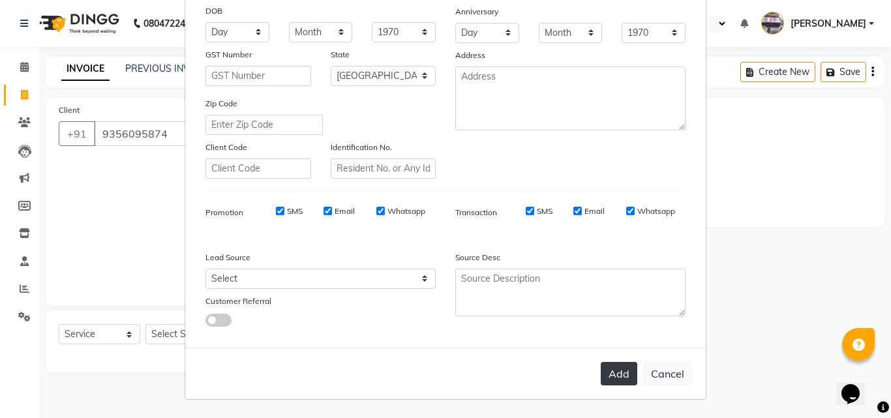
click at [614, 374] on button "Add" at bounding box center [619, 373] width 37 height 23
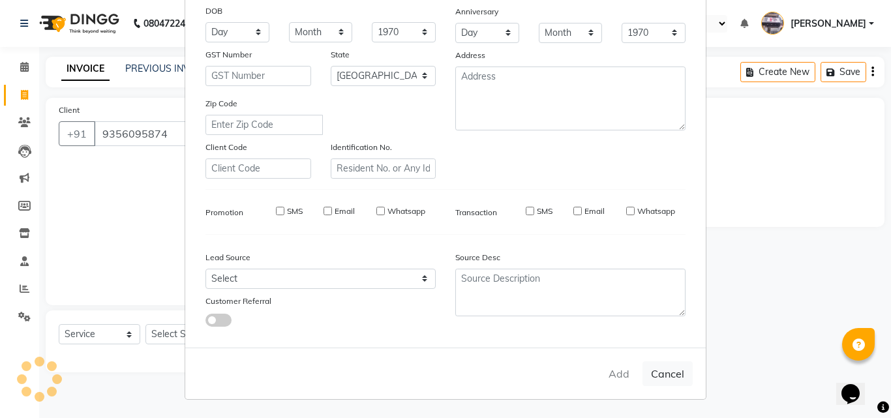
select select
select select "null"
select select
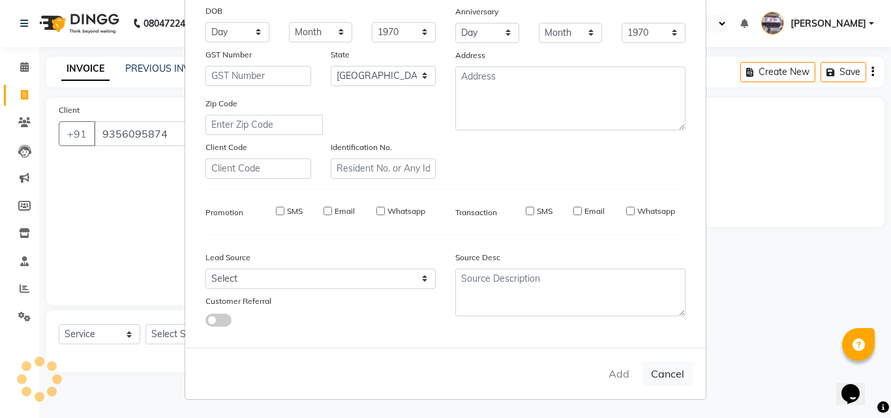
select select
checkbox input "false"
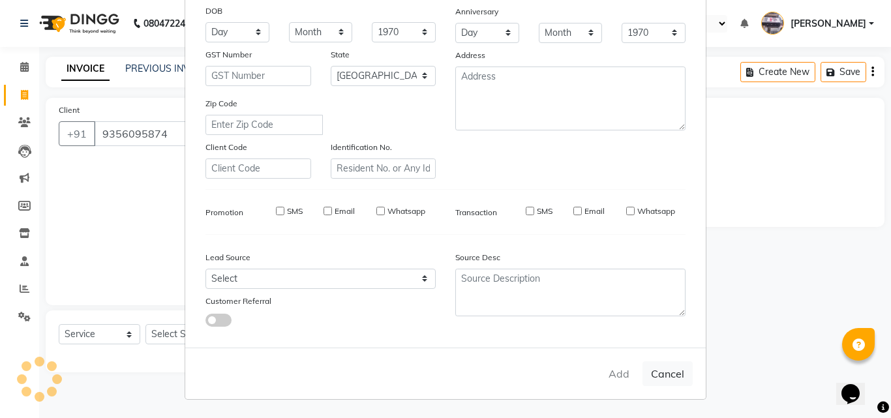
checkbox input "false"
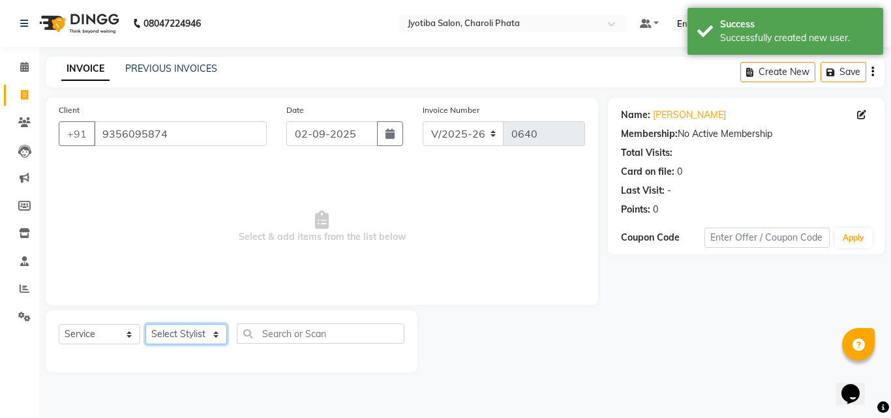
click at [194, 335] on select "Select Stylist [PERSON_NAME] PMS [PERSON_NAME] shop exe emply" at bounding box center [186, 334] width 82 height 20
select select "38050"
click at [145, 324] on select "Select Stylist [PERSON_NAME] PMS [PERSON_NAME] shop exe emply" at bounding box center [186, 334] width 82 height 20
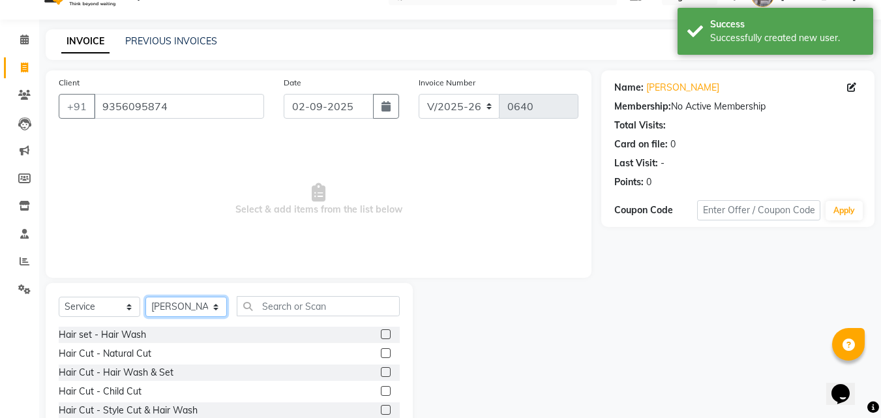
scroll to position [104, 0]
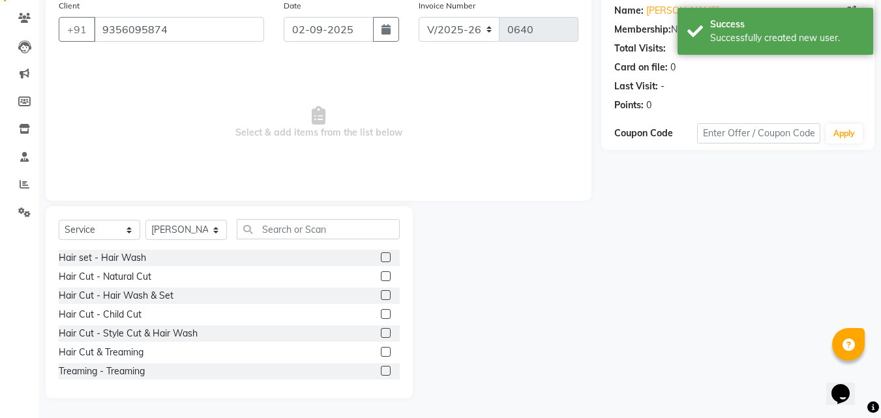
click at [381, 273] on label at bounding box center [386, 276] width 10 height 10
click at [381, 273] on input "checkbox" at bounding box center [385, 277] width 8 height 8
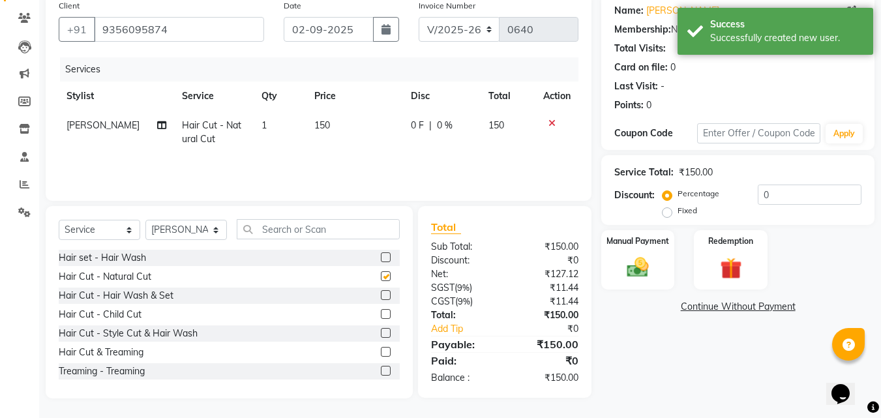
checkbox input "false"
drag, startPoint x: 612, startPoint y: 275, endPoint x: 632, endPoint y: 280, distance: 20.9
click at [612, 275] on div "Manual Payment" at bounding box center [638, 260] width 76 height 62
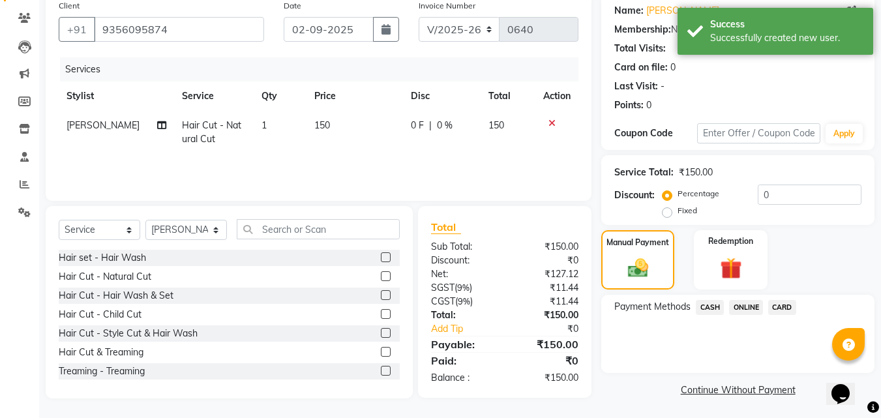
click at [714, 307] on span "CASH" at bounding box center [710, 307] width 28 height 15
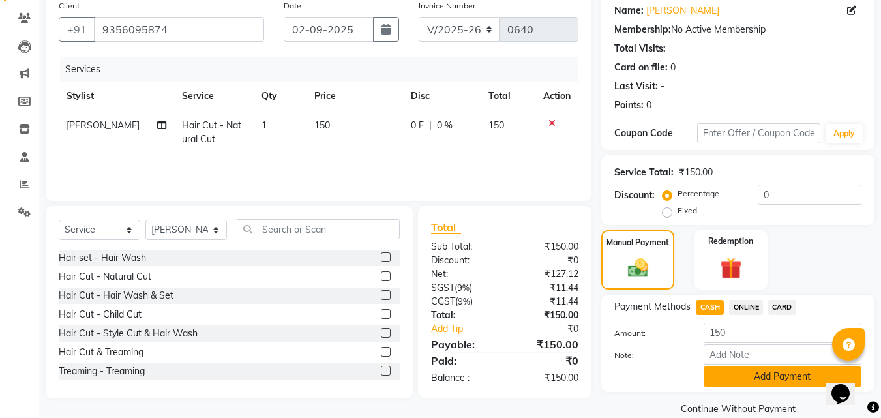
click at [723, 372] on button "Add Payment" at bounding box center [783, 377] width 158 height 20
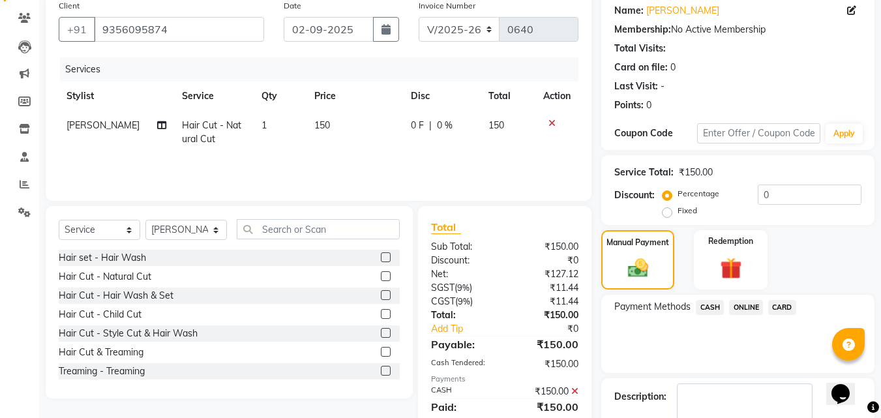
scroll to position [179, 0]
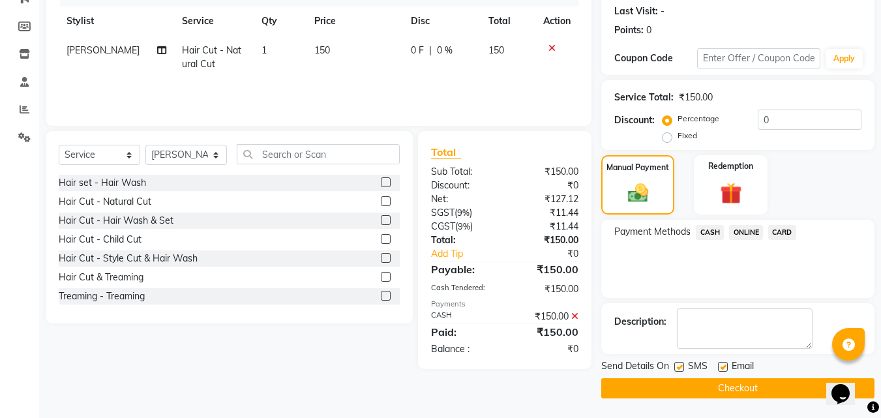
click at [727, 387] on button "Checkout" at bounding box center [737, 388] width 273 height 20
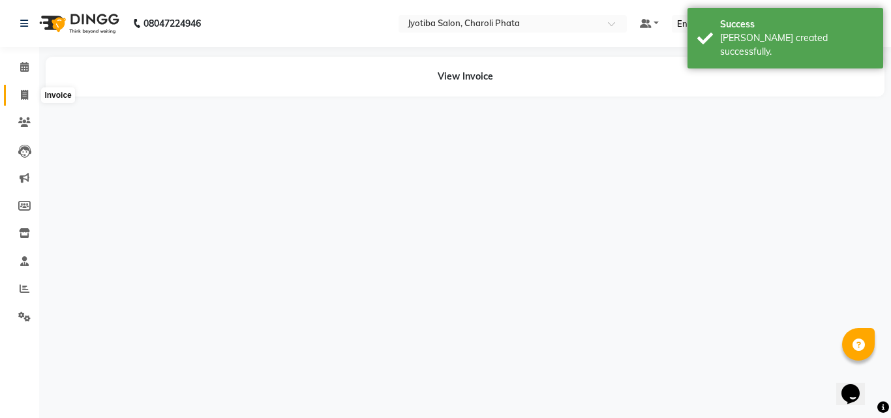
click at [20, 98] on span at bounding box center [24, 95] width 23 height 15
select select "service"
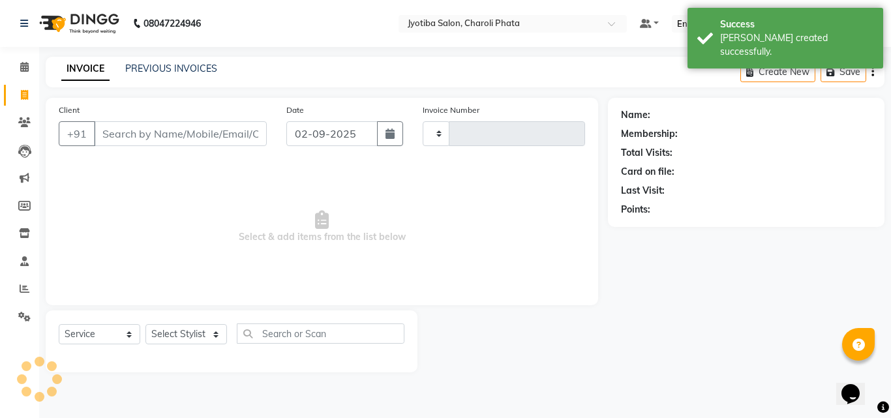
type input "0641"
select select "5577"
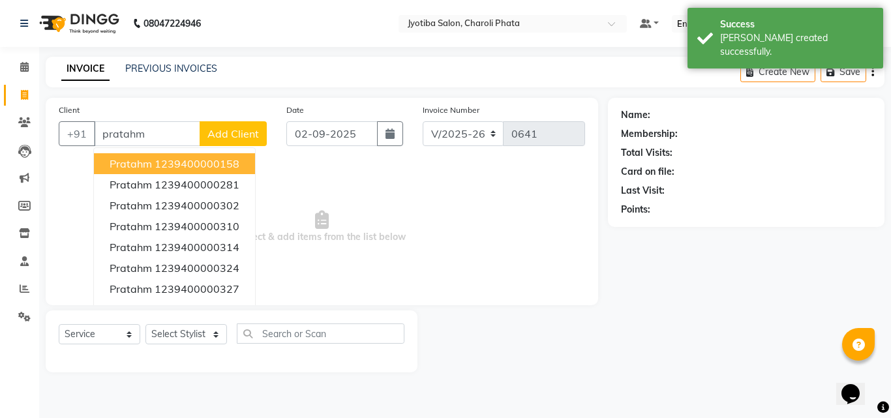
type input "pratahm"
click at [246, 132] on span "Add Client" at bounding box center [233, 133] width 52 height 13
select select "22"
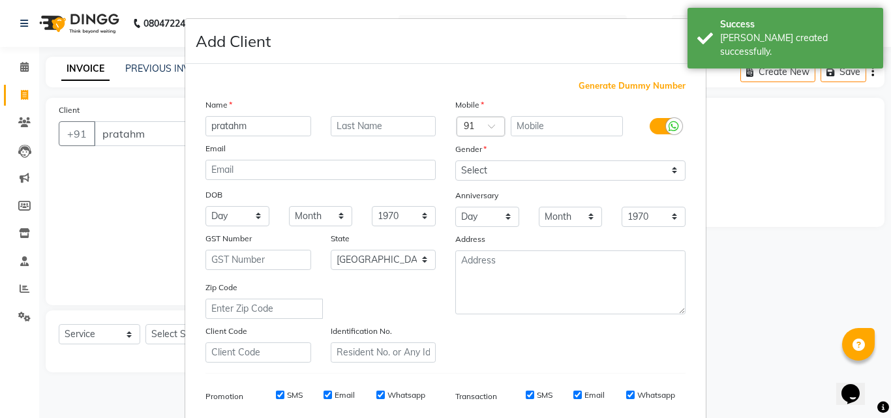
click at [598, 85] on span "Generate Dummy Number" at bounding box center [632, 86] width 107 height 13
type input "1239400000594"
checkbox input "false"
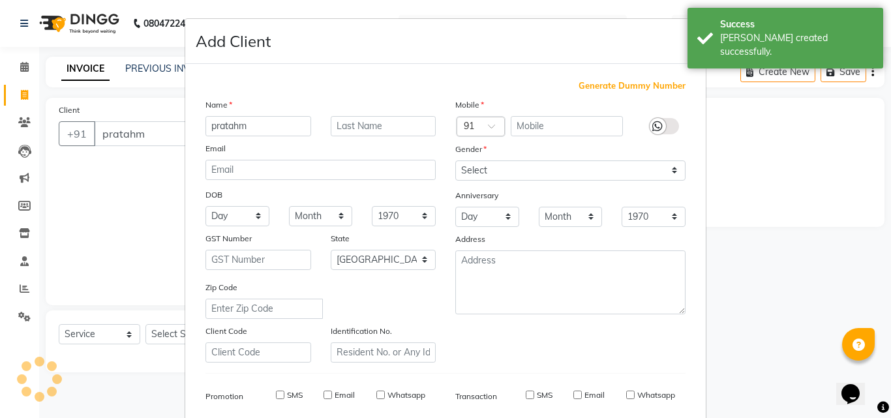
checkbox input "false"
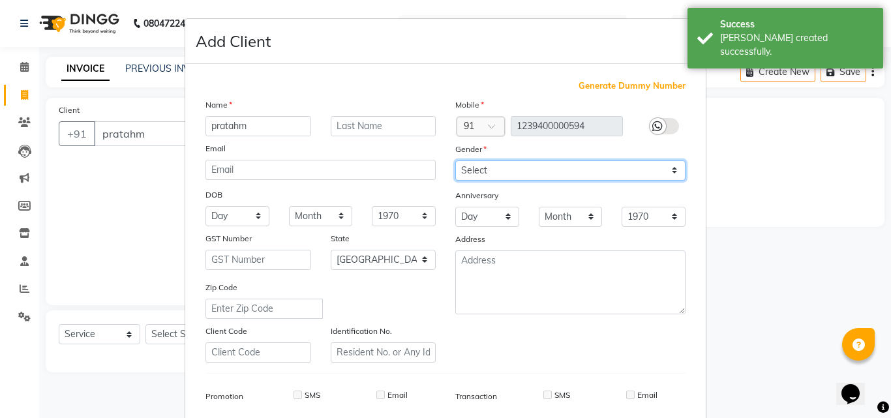
click at [552, 165] on select "Select [DEMOGRAPHIC_DATA] [DEMOGRAPHIC_DATA] Other Prefer Not To Say" at bounding box center [570, 170] width 230 height 20
select select "[DEMOGRAPHIC_DATA]"
click at [455, 160] on select "Select [DEMOGRAPHIC_DATA] [DEMOGRAPHIC_DATA] Other Prefer Not To Say" at bounding box center [570, 170] width 230 height 20
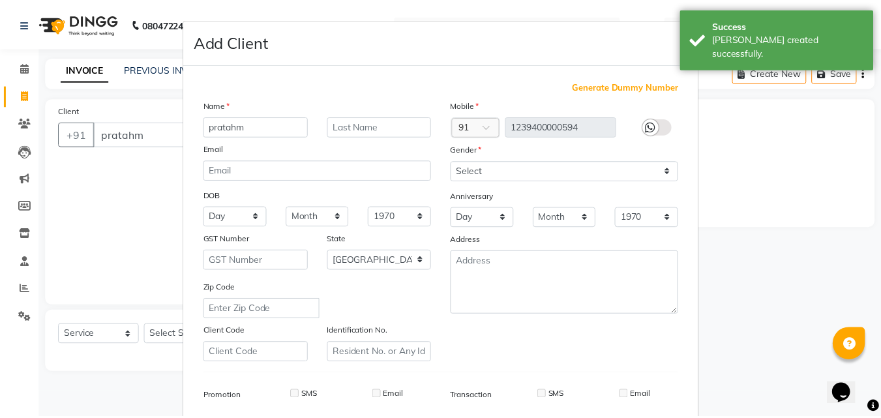
scroll to position [184, 0]
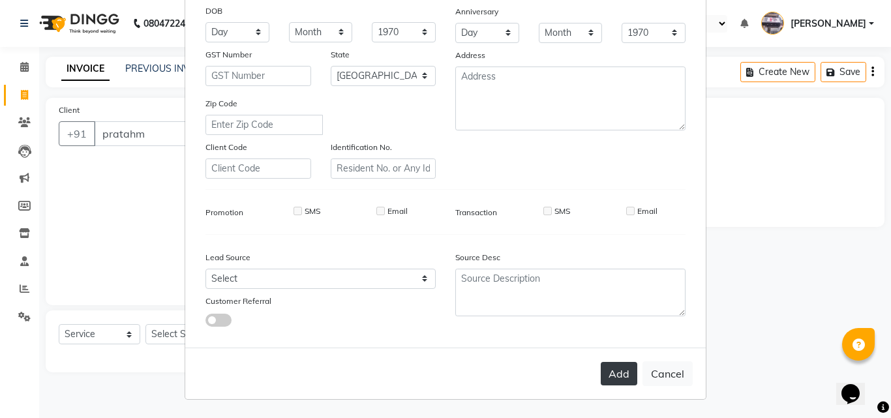
click at [608, 368] on button "Add" at bounding box center [619, 373] width 37 height 23
type input "1239400000594"
select select
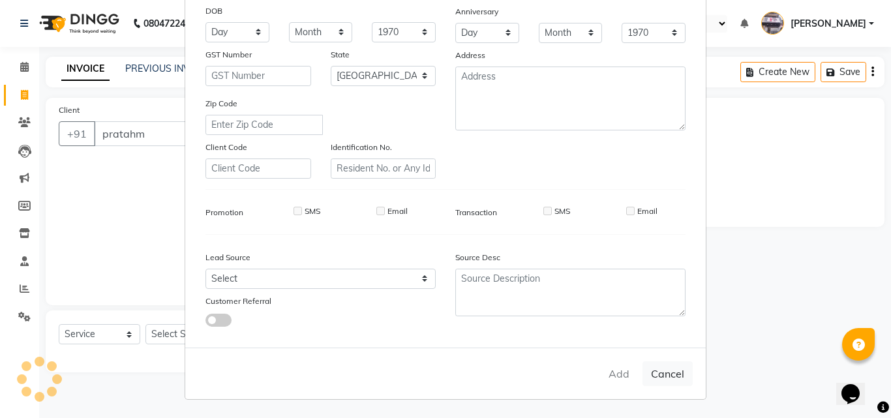
select select "null"
select select
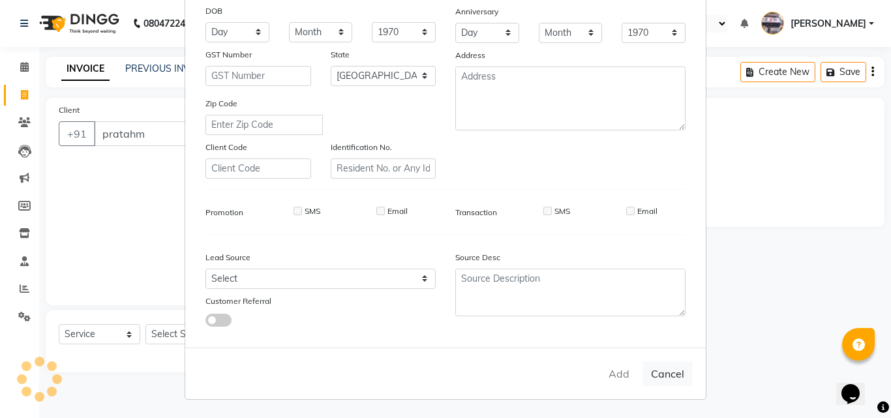
checkbox input "false"
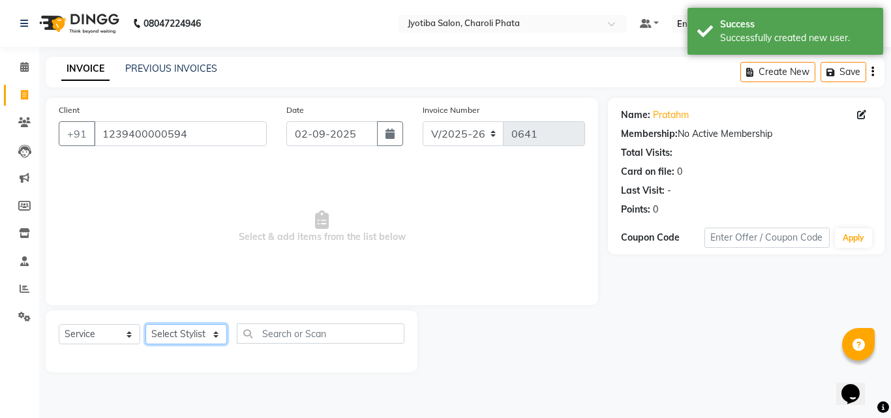
click at [192, 336] on select "Select Stylist [PERSON_NAME] PMS [PERSON_NAME] shop exe emply" at bounding box center [186, 334] width 82 height 20
select select "38049"
click at [145, 324] on select "Select Stylist [PERSON_NAME] PMS [PERSON_NAME] shop exe emply" at bounding box center [186, 334] width 82 height 20
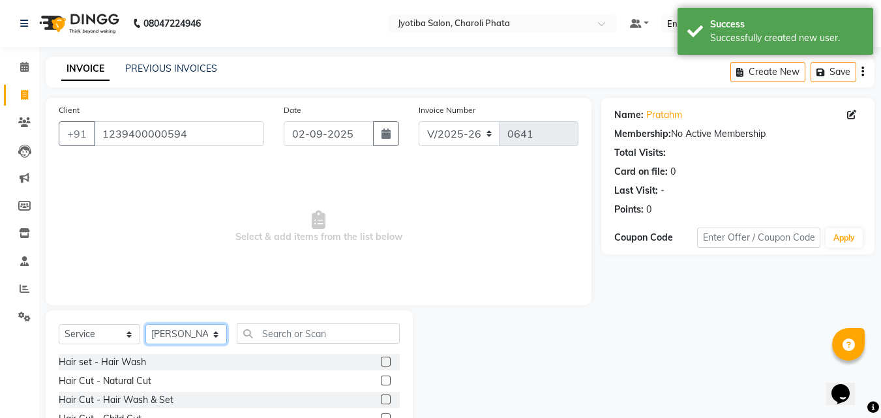
scroll to position [104, 0]
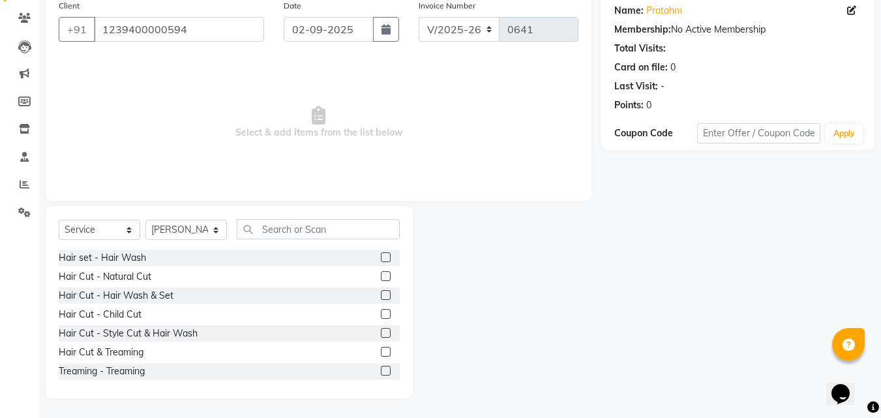
click at [381, 278] on label at bounding box center [386, 276] width 10 height 10
click at [381, 278] on input "checkbox" at bounding box center [385, 277] width 8 height 8
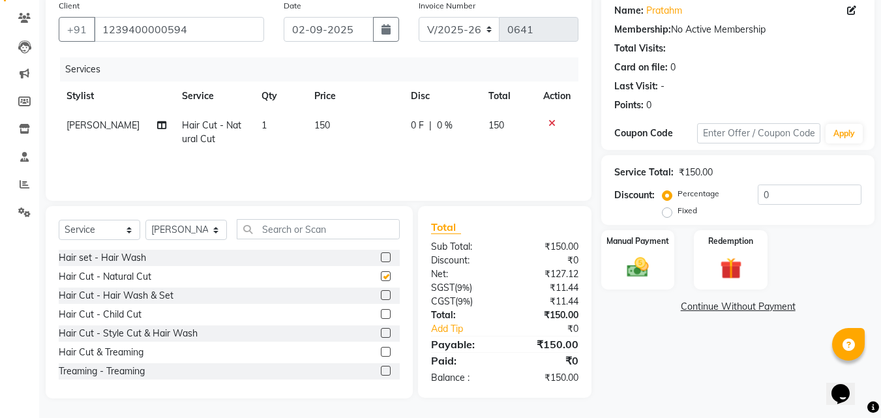
checkbox input "false"
click at [550, 123] on icon at bounding box center [552, 123] width 7 height 9
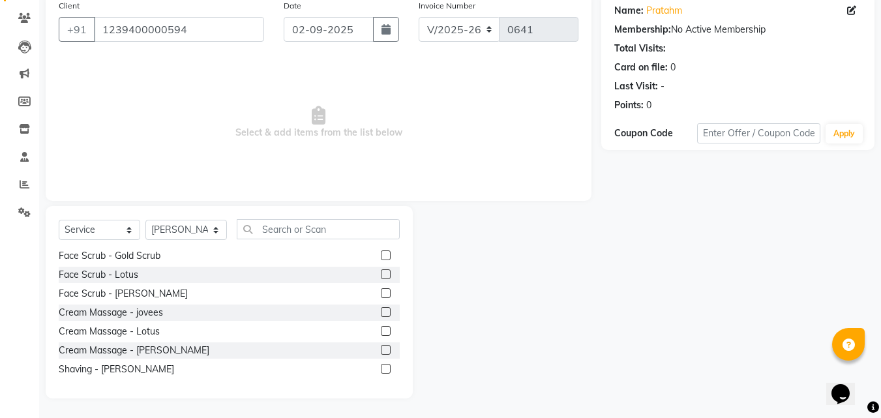
scroll to position [154, 0]
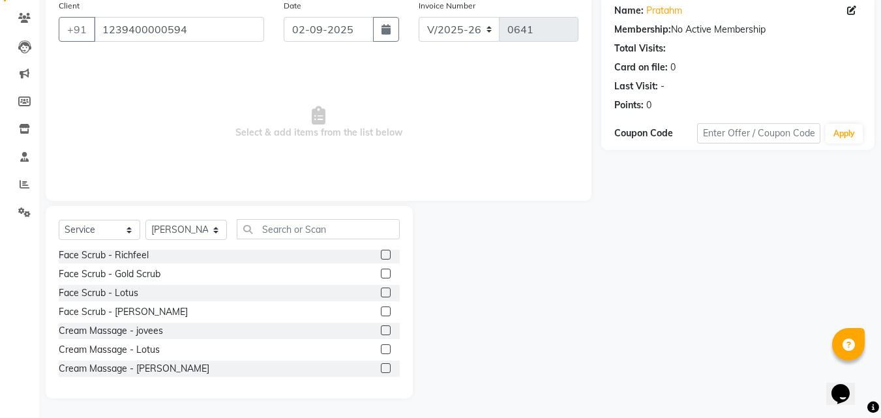
click at [381, 291] on label at bounding box center [386, 293] width 10 height 10
click at [381, 291] on input "checkbox" at bounding box center [385, 293] width 8 height 8
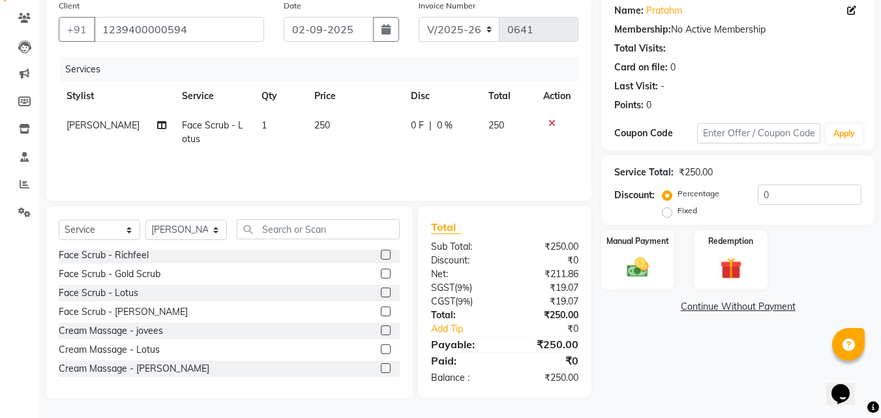
click at [381, 291] on label at bounding box center [386, 293] width 10 height 10
click at [381, 291] on input "checkbox" at bounding box center [385, 293] width 8 height 8
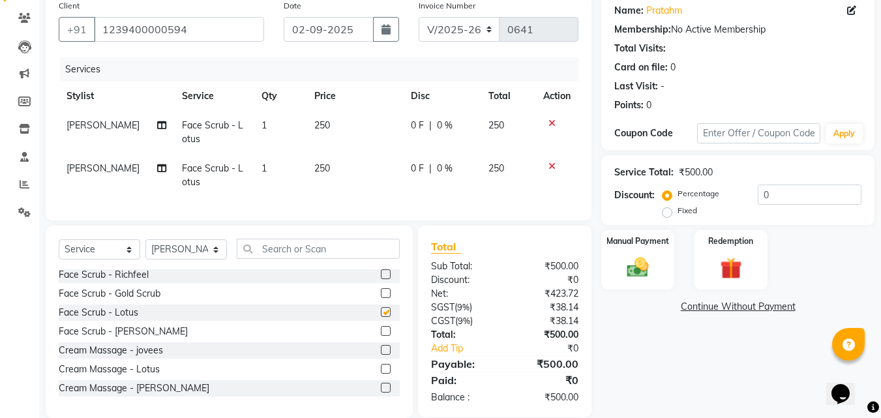
checkbox input "false"
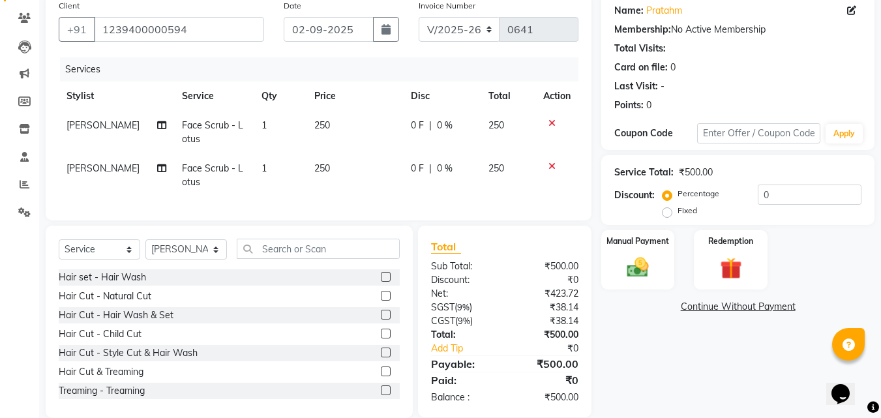
click at [381, 320] on label at bounding box center [386, 315] width 10 height 10
click at [381, 320] on input "checkbox" at bounding box center [385, 315] width 8 height 8
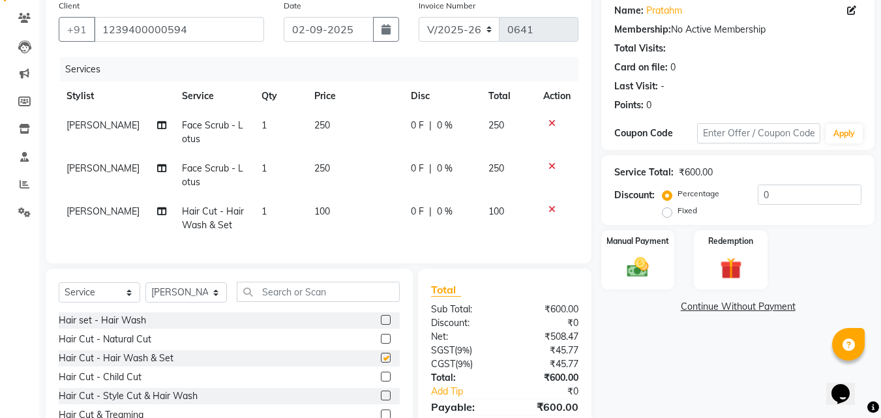
checkbox input "false"
click at [618, 282] on div "Manual Payment" at bounding box center [638, 260] width 76 height 62
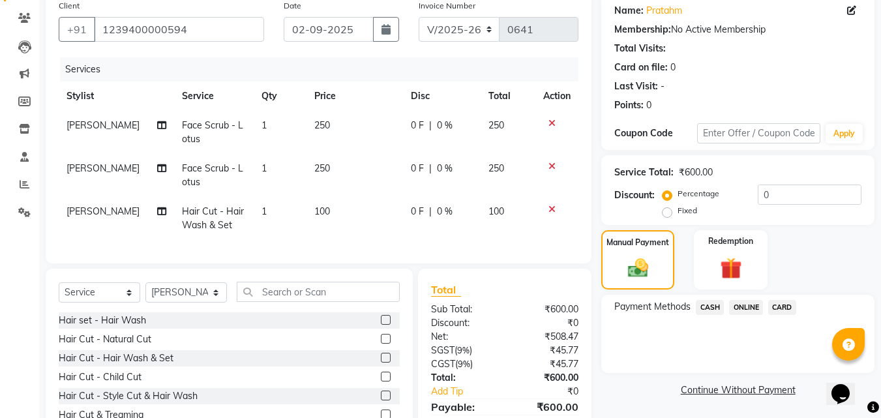
click at [742, 308] on span "ONLINE" at bounding box center [746, 307] width 34 height 15
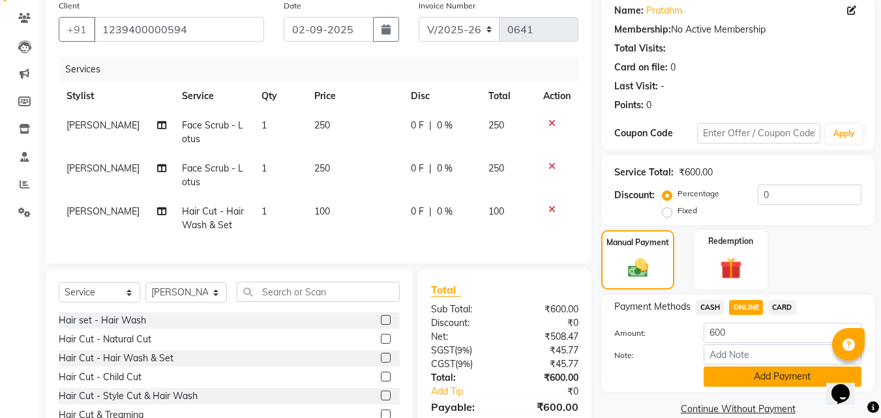
click at [738, 376] on button "Add Payment" at bounding box center [783, 377] width 158 height 20
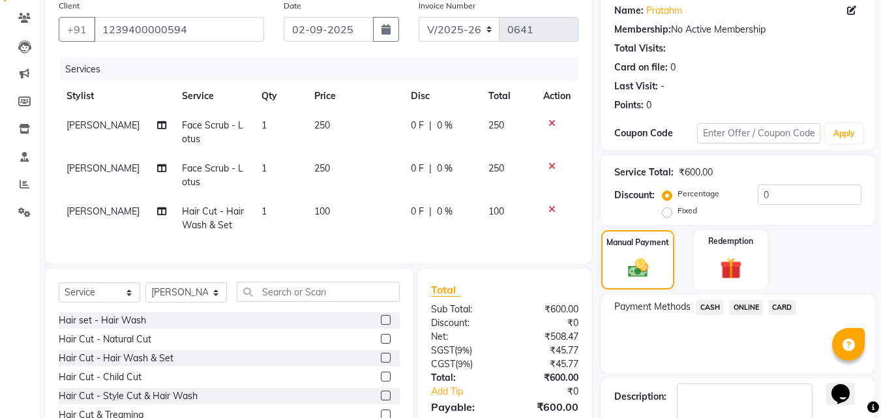
scroll to position [203, 0]
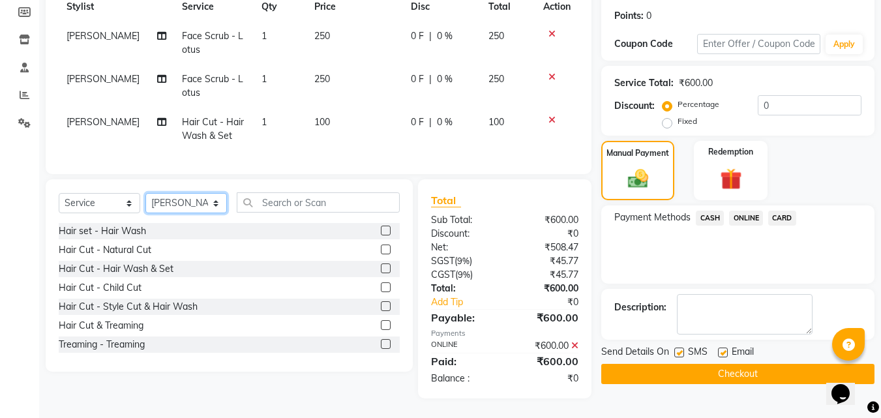
click at [211, 213] on select "Select Stylist [PERSON_NAME] PMS [PERSON_NAME] shop exe emply" at bounding box center [186, 203] width 82 height 20
click at [193, 209] on select "Select Stylist [PERSON_NAME] PMS [PERSON_NAME] shop exe emply" at bounding box center [186, 203] width 82 height 20
click at [181, 198] on select "Select Stylist [PERSON_NAME] PMS [PERSON_NAME] shop exe emply" at bounding box center [186, 203] width 82 height 20
select select "38050"
click at [145, 193] on select "Select Stylist [PERSON_NAME] PMS [PERSON_NAME] shop exe emply" at bounding box center [186, 203] width 82 height 20
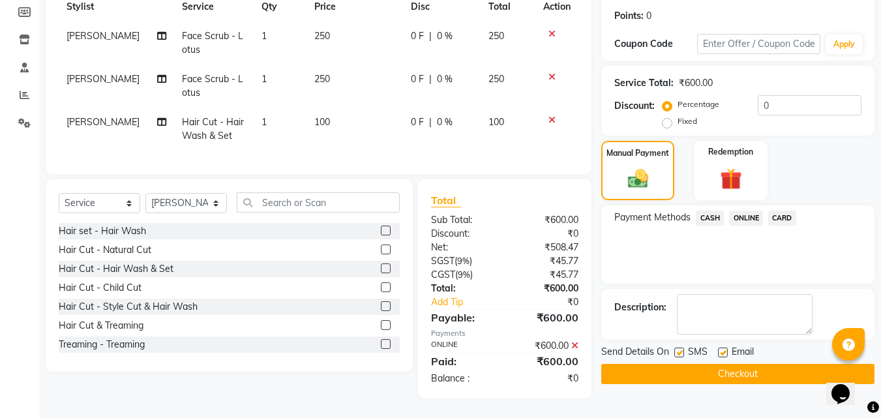
click at [381, 268] on label at bounding box center [386, 268] width 10 height 10
click at [381, 268] on input "checkbox" at bounding box center [385, 269] width 8 height 8
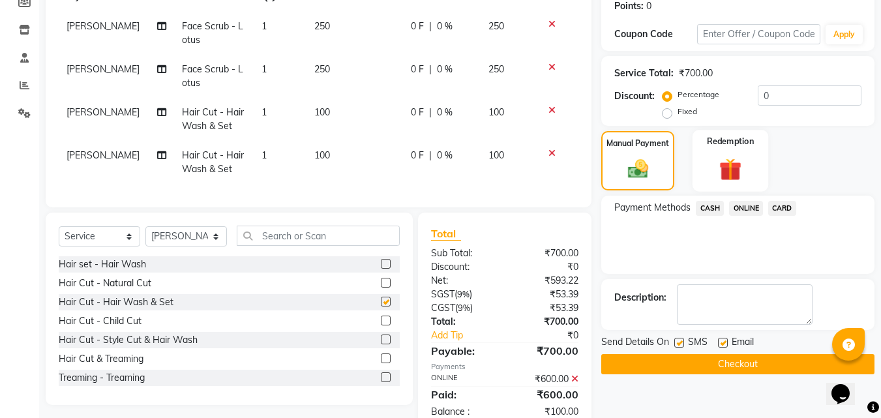
checkbox input "false"
click at [748, 209] on span "ONLINE" at bounding box center [746, 208] width 34 height 15
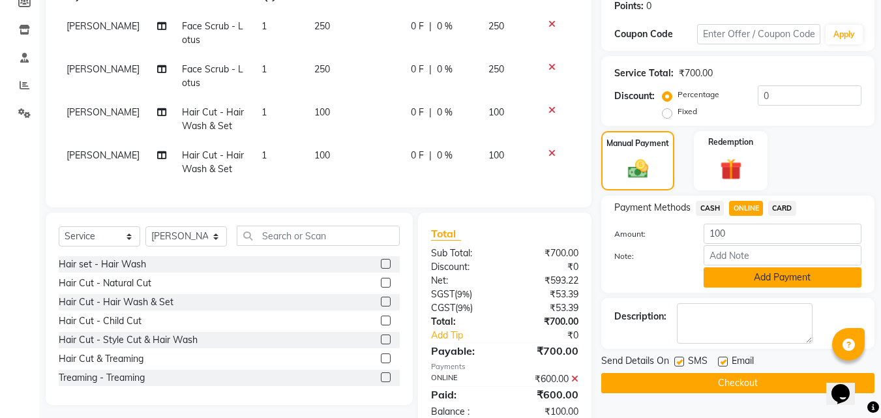
click at [742, 271] on button "Add Payment" at bounding box center [783, 277] width 158 height 20
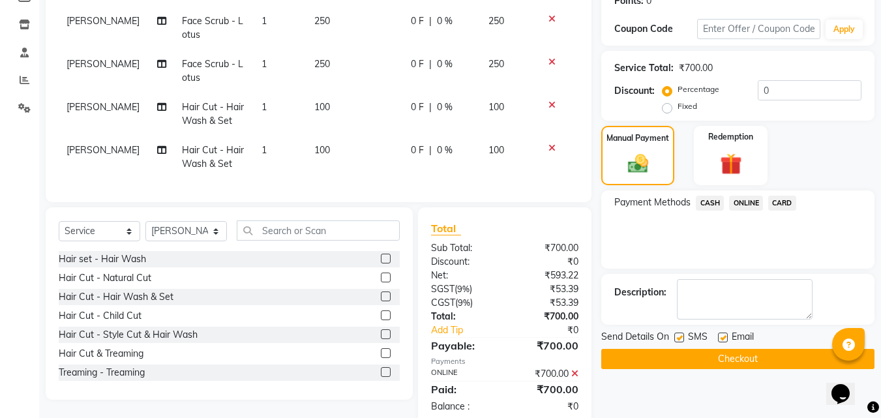
scroll to position [247, 0]
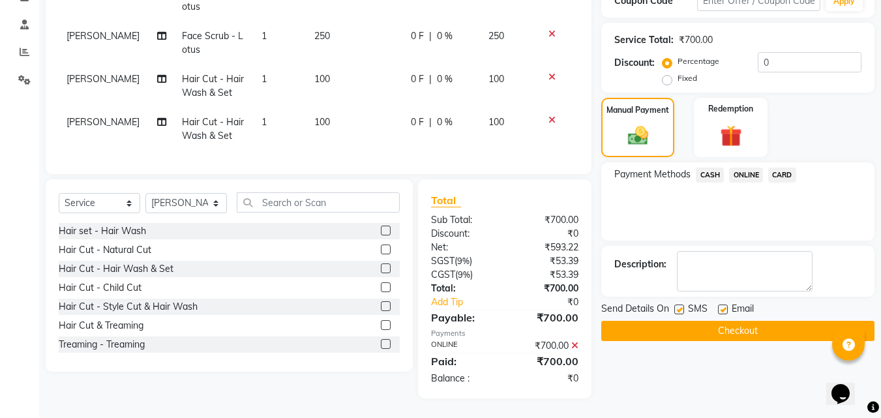
click at [714, 321] on button "Checkout" at bounding box center [737, 331] width 273 height 20
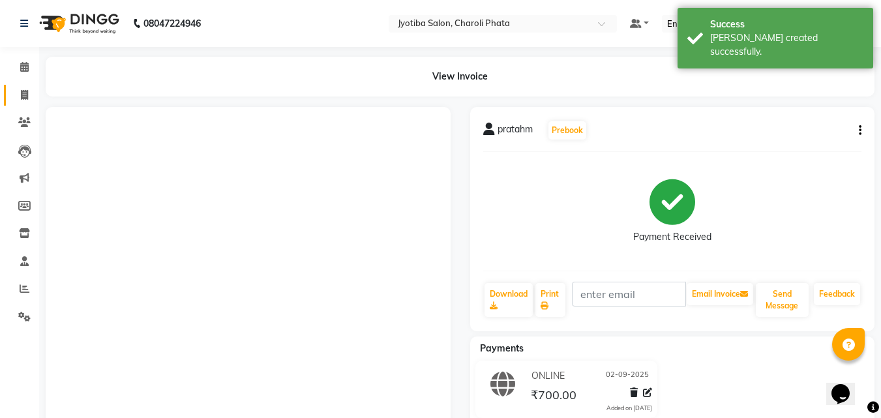
click at [20, 85] on link "Invoice" at bounding box center [19, 96] width 31 height 22
select select "service"
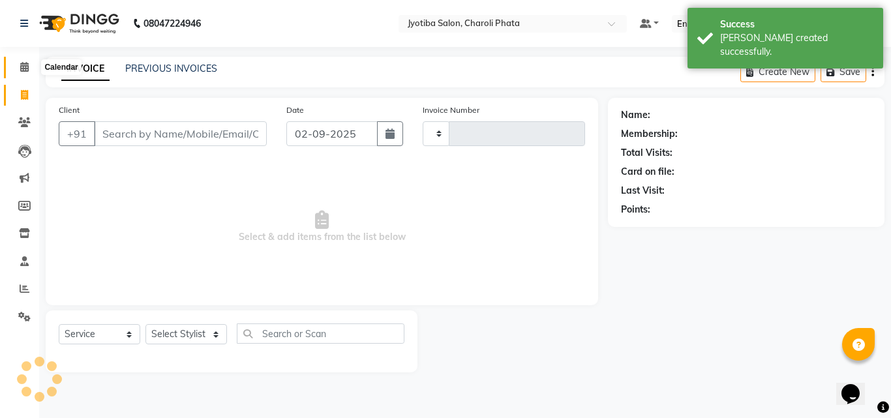
type input "0642"
select select "5577"
click at [18, 68] on span at bounding box center [24, 67] width 23 height 15
